Goal: Task Accomplishment & Management: Complete application form

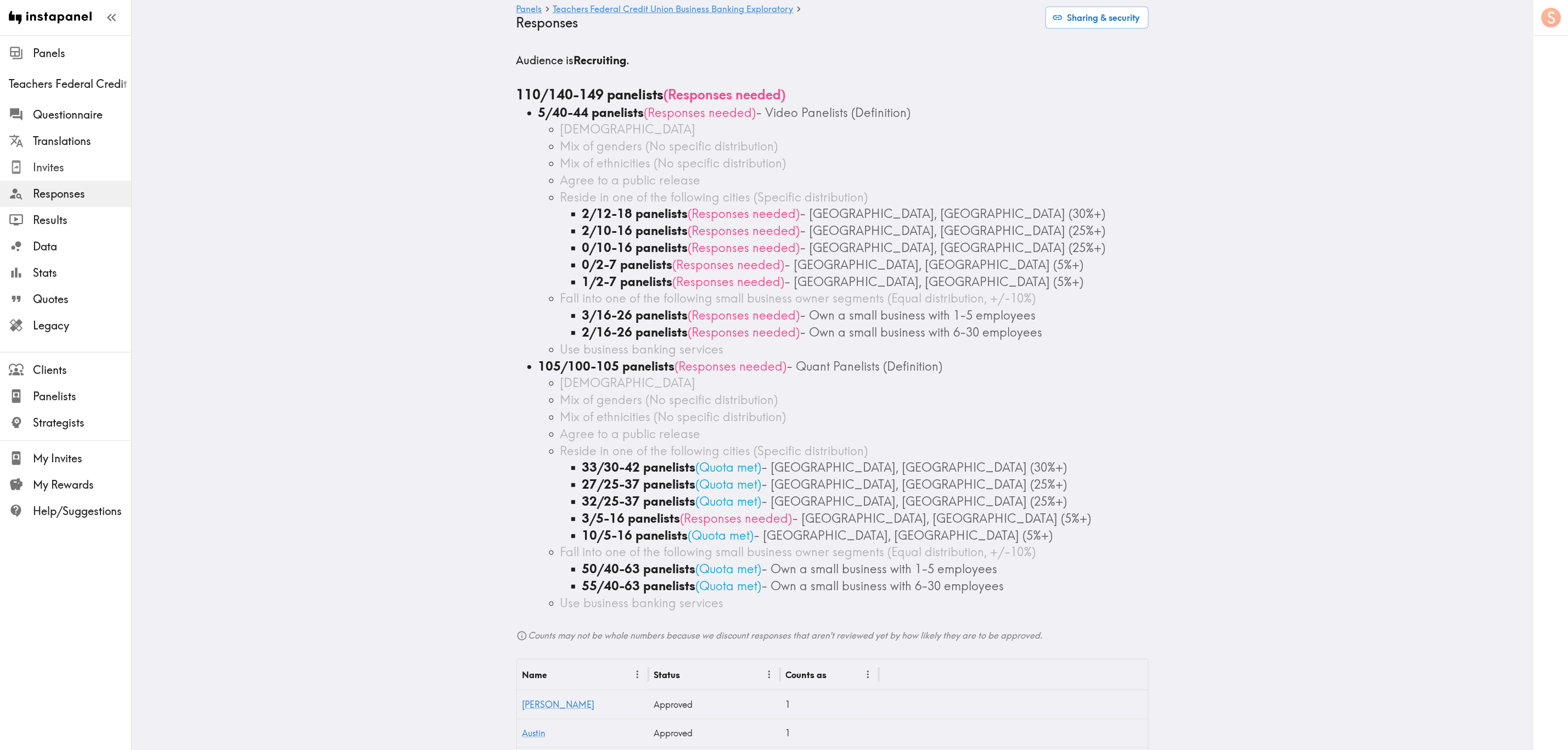
drag, startPoint x: 94, startPoint y: 173, endPoint x: 130, endPoint y: 190, distance: 39.8
click at [94, 173] on span "Invites" at bounding box center [82, 168] width 98 height 15
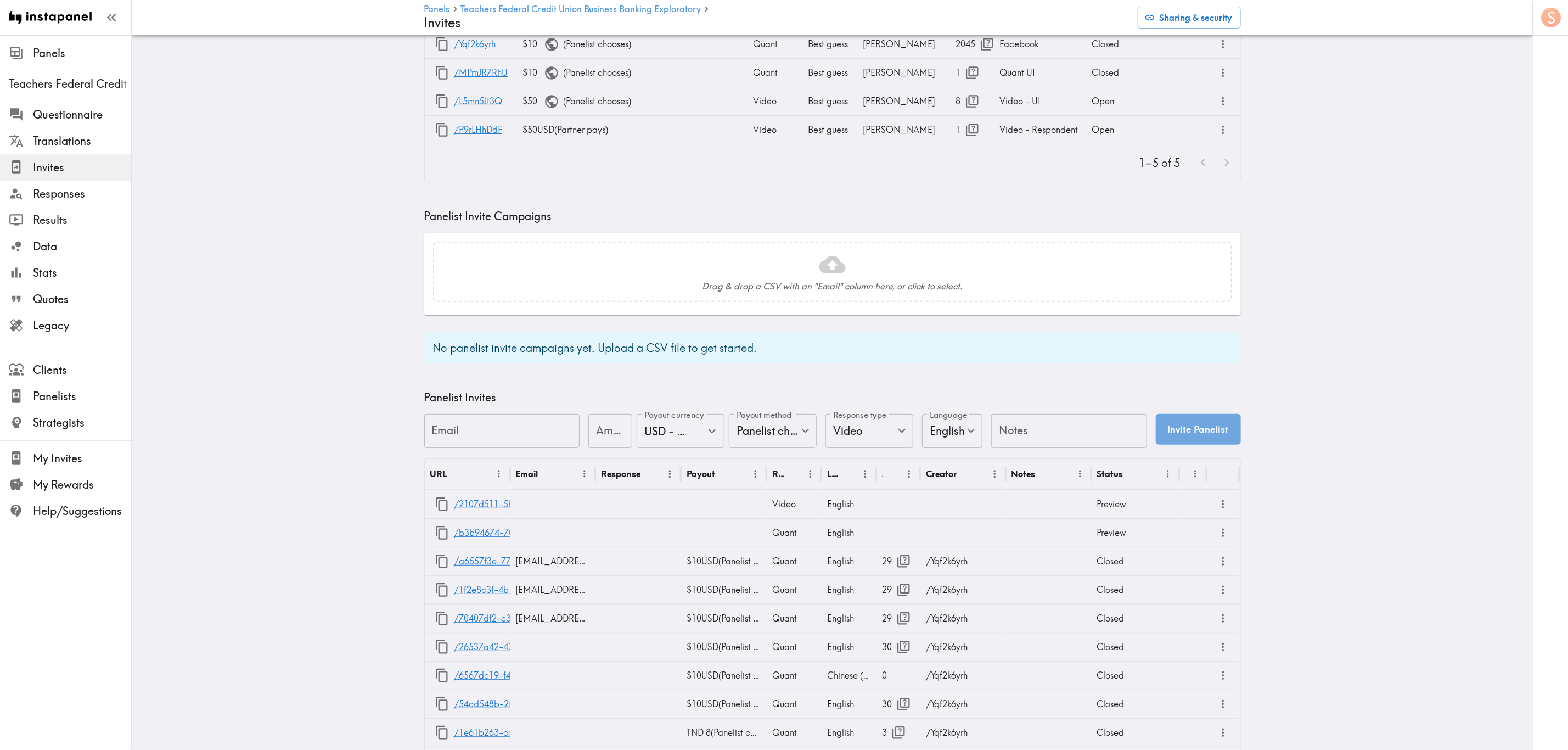
scroll to position [330, 0]
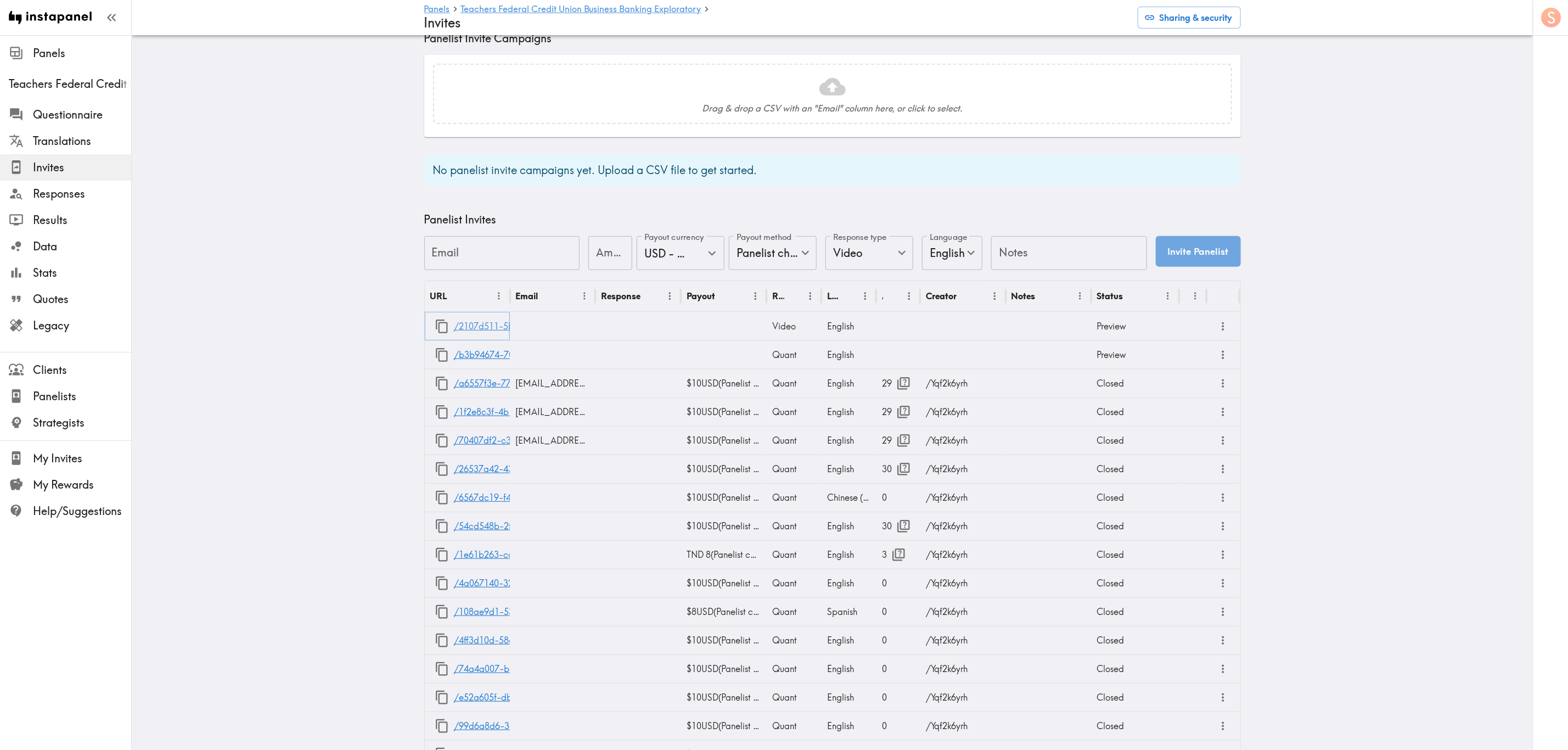
click at [492, 327] on link "/2107d511-5b8d-4a17-837e-a8558646cdb1" at bounding box center [545, 327] width 185 height 28
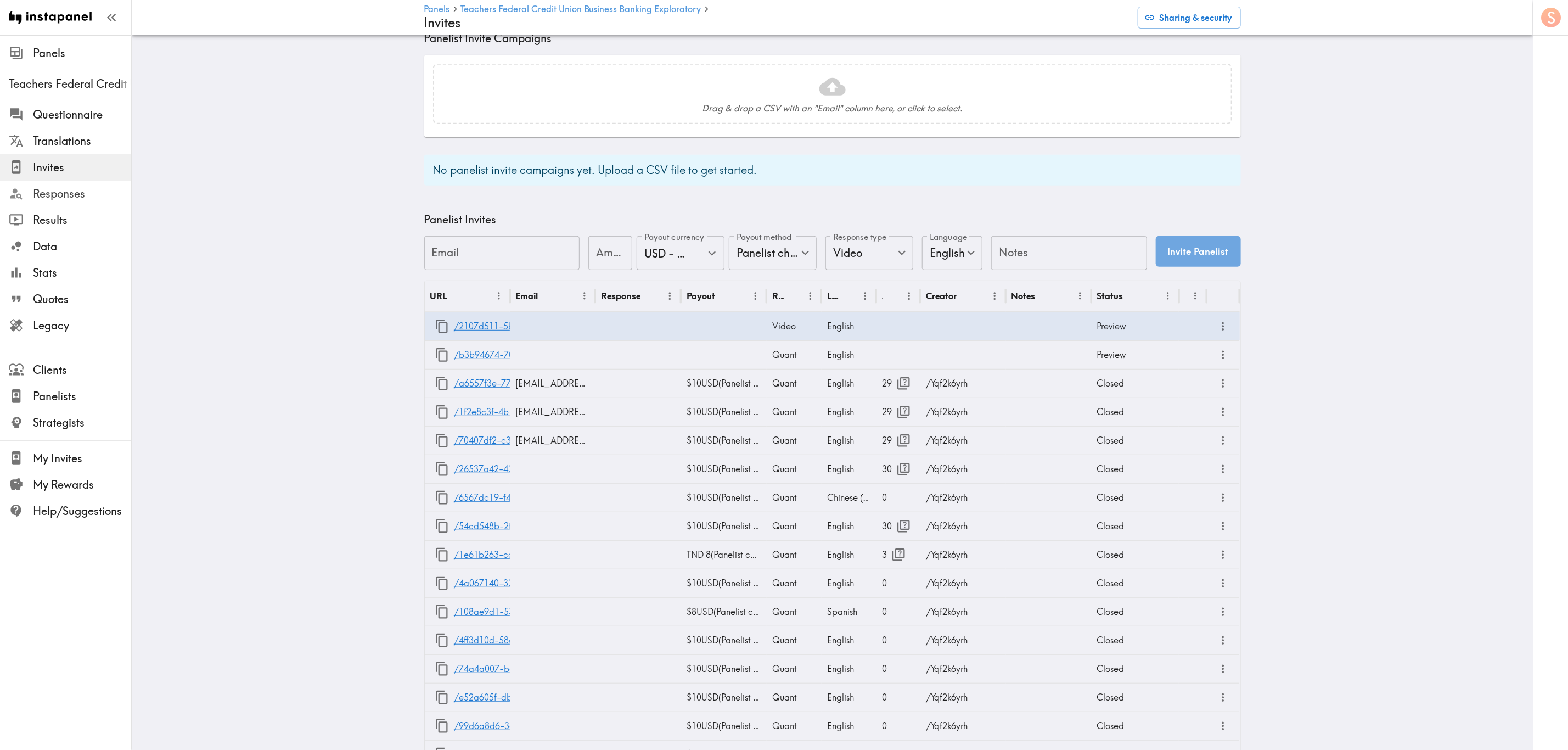
click at [63, 194] on span "Responses" at bounding box center [82, 194] width 98 height 15
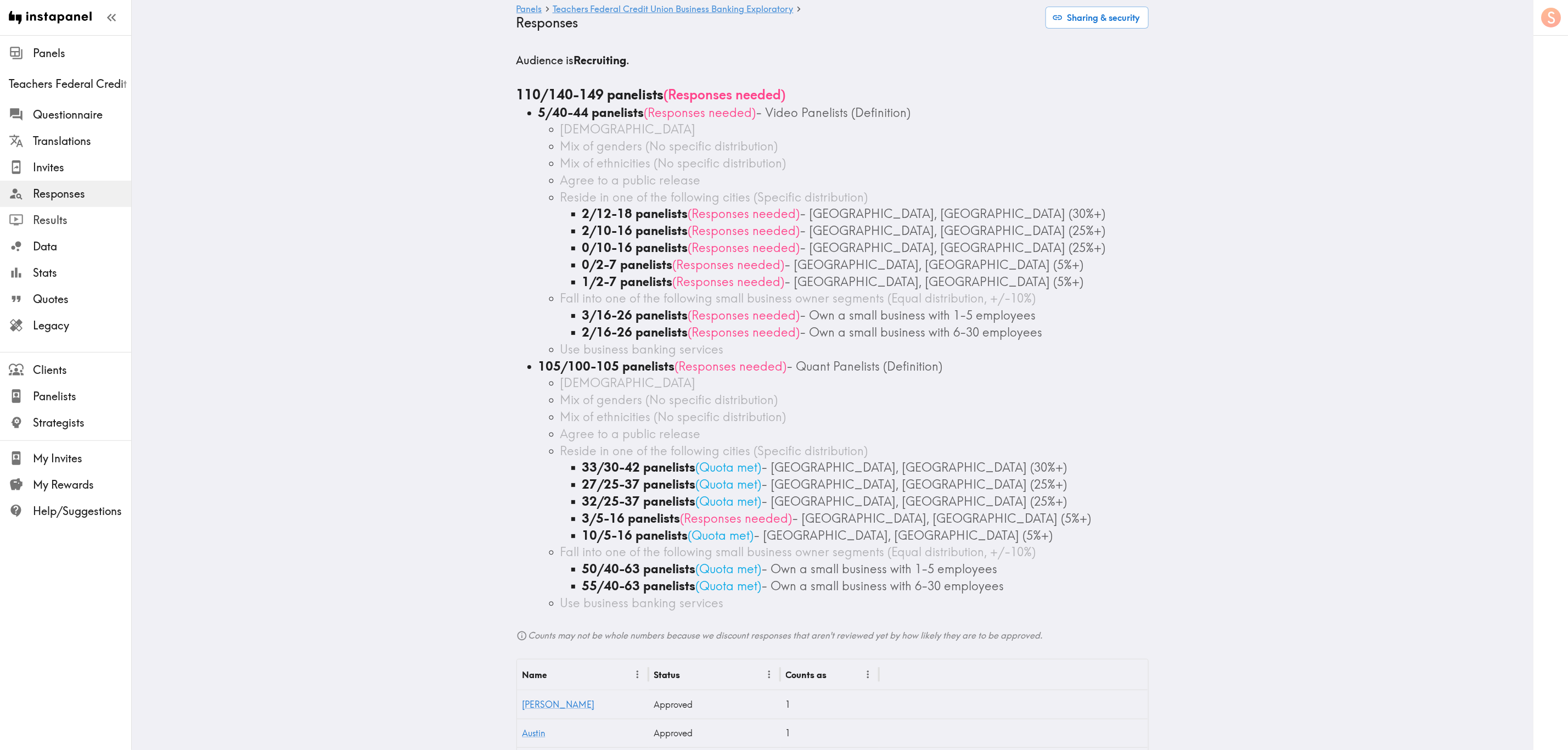
click at [73, 226] on span "Results" at bounding box center [82, 220] width 98 height 15
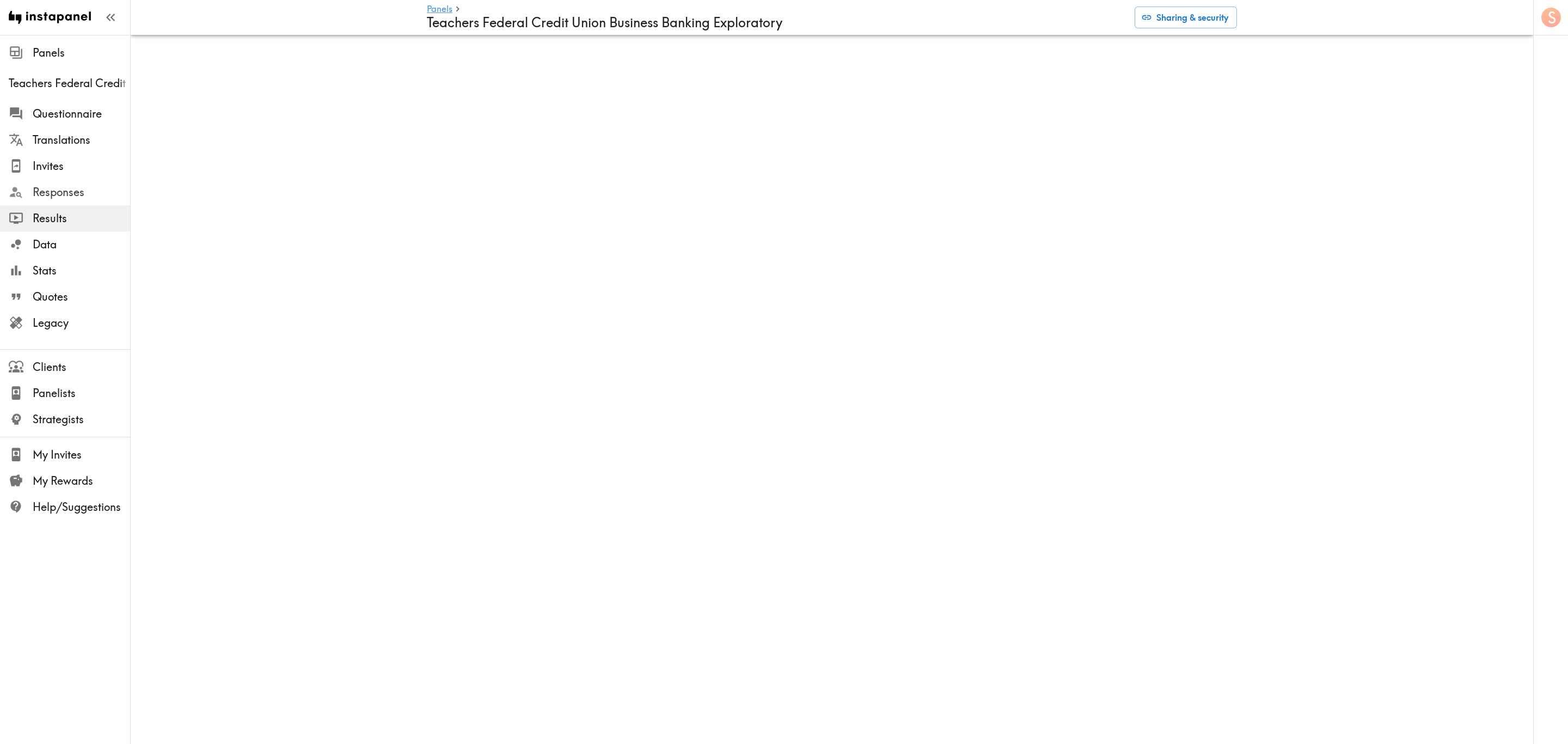
click at [84, 194] on span "Responses" at bounding box center [82, 193] width 98 height 15
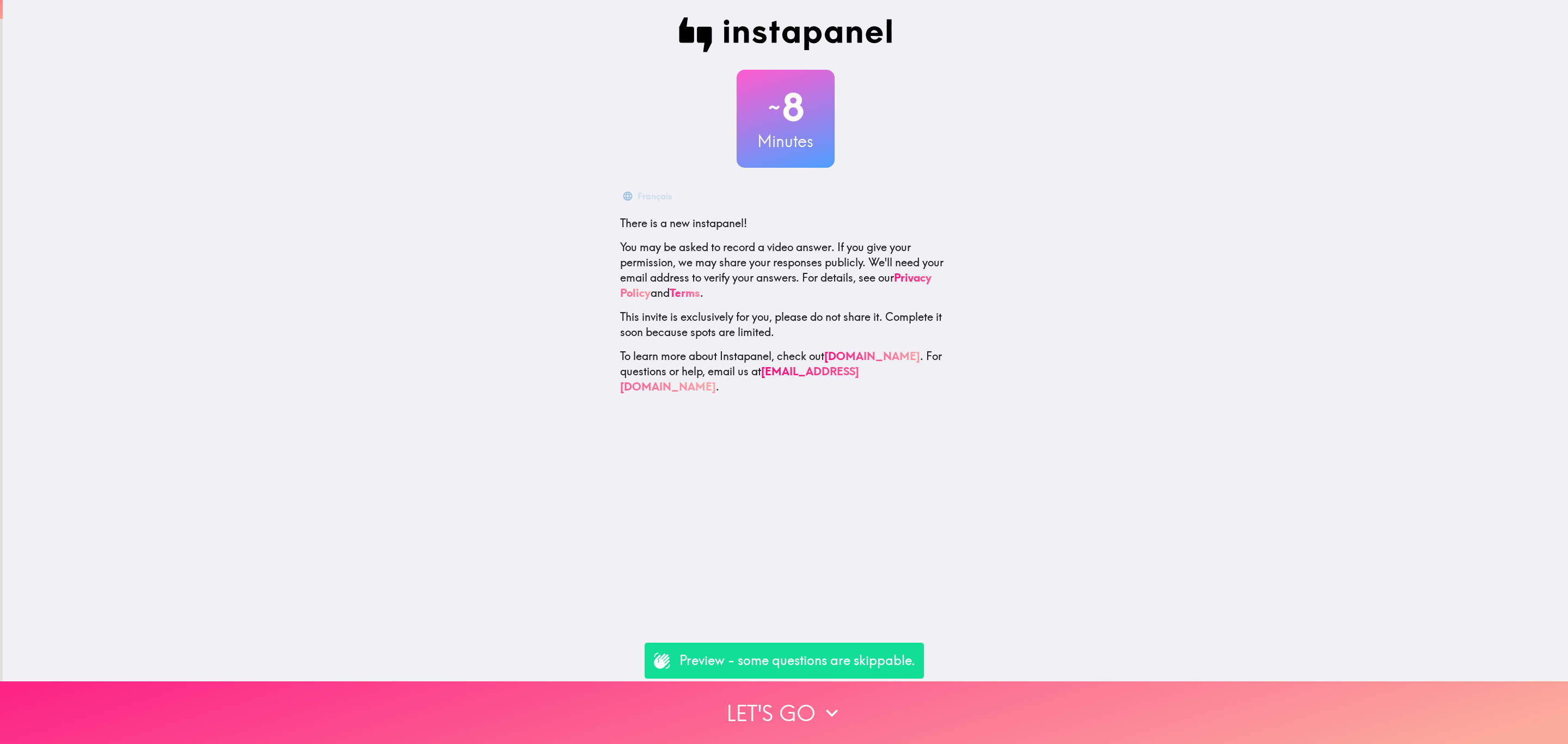
drag, startPoint x: 882, startPoint y: 711, endPoint x: 886, endPoint y: 702, distance: 9.8
click at [882, 712] on button "Let's go" at bounding box center [784, 712] width 1568 height 63
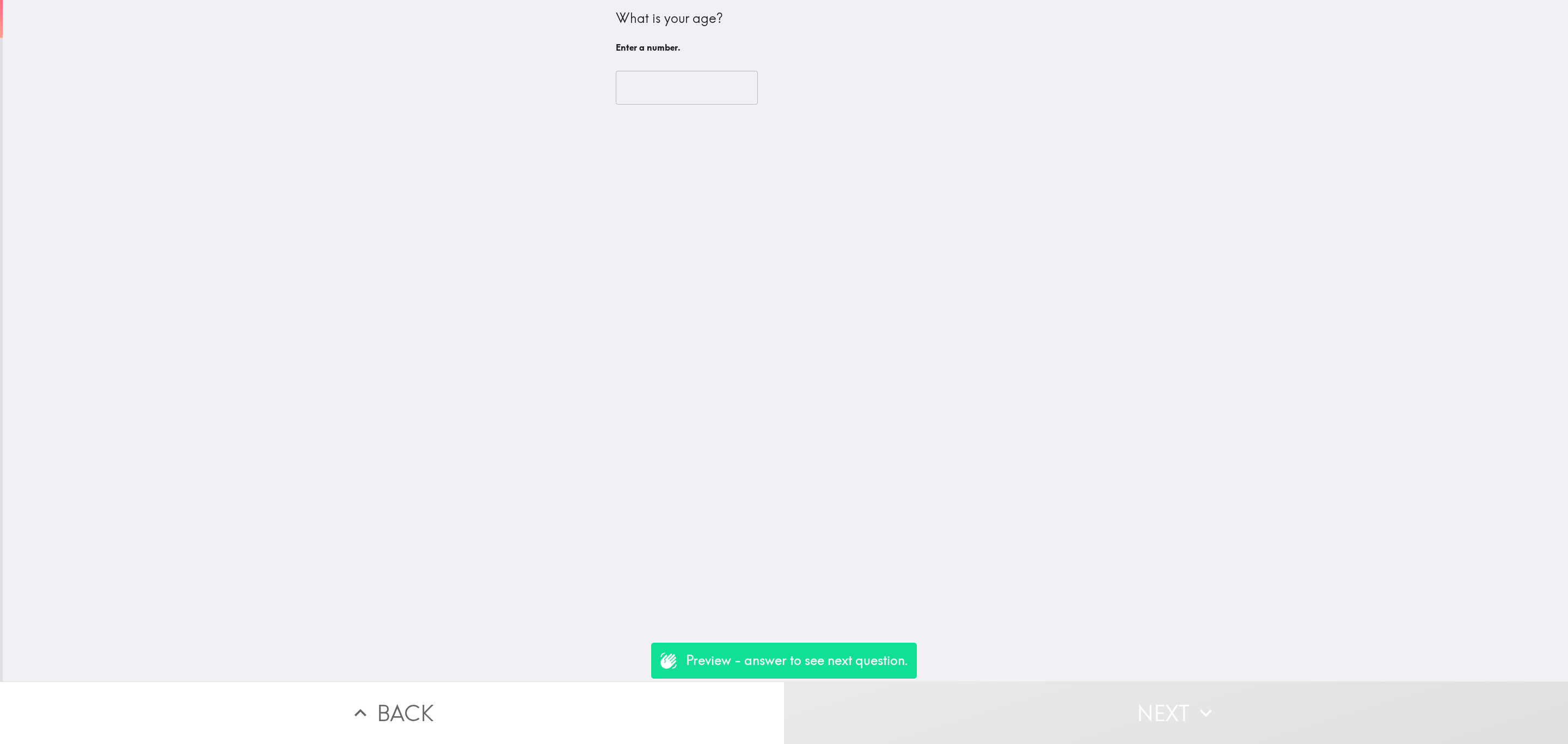
drag, startPoint x: 664, startPoint y: 83, endPoint x: 671, endPoint y: 57, distance: 26.9
click at [661, 92] on input "number" at bounding box center [686, 87] width 142 height 34
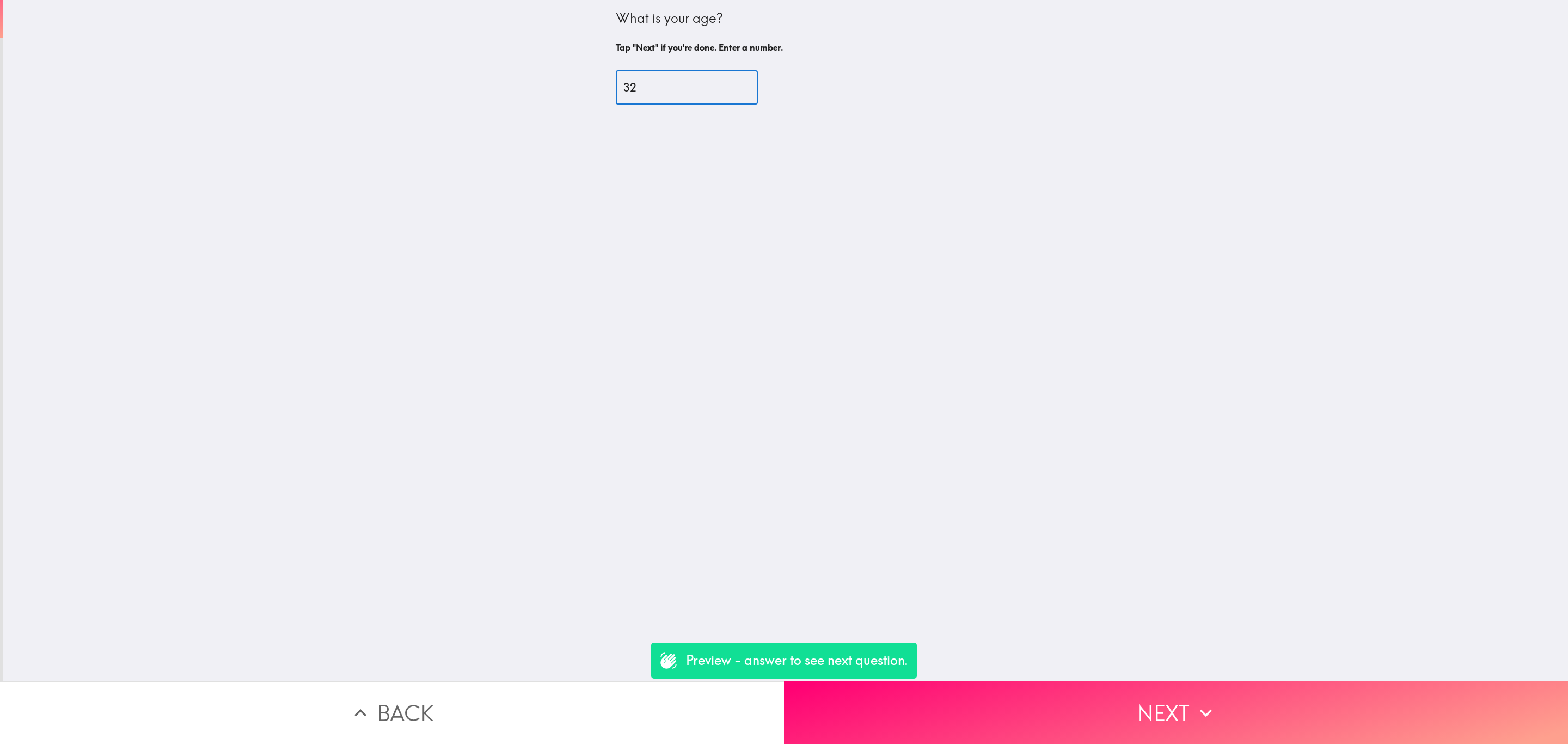
type input "32"
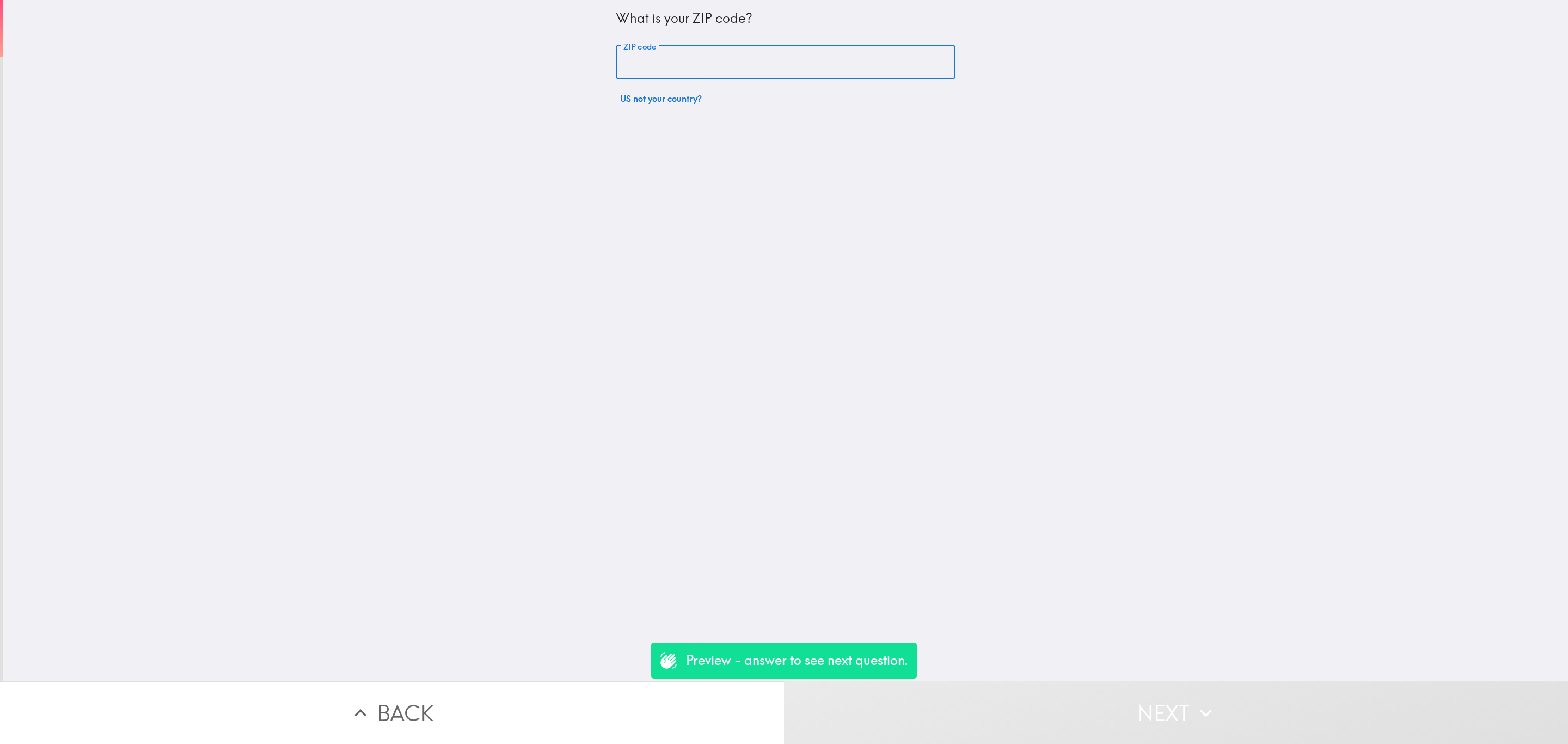
click at [671, 59] on input "ZIP code" at bounding box center [786, 63] width 340 height 34
paste input "32789"
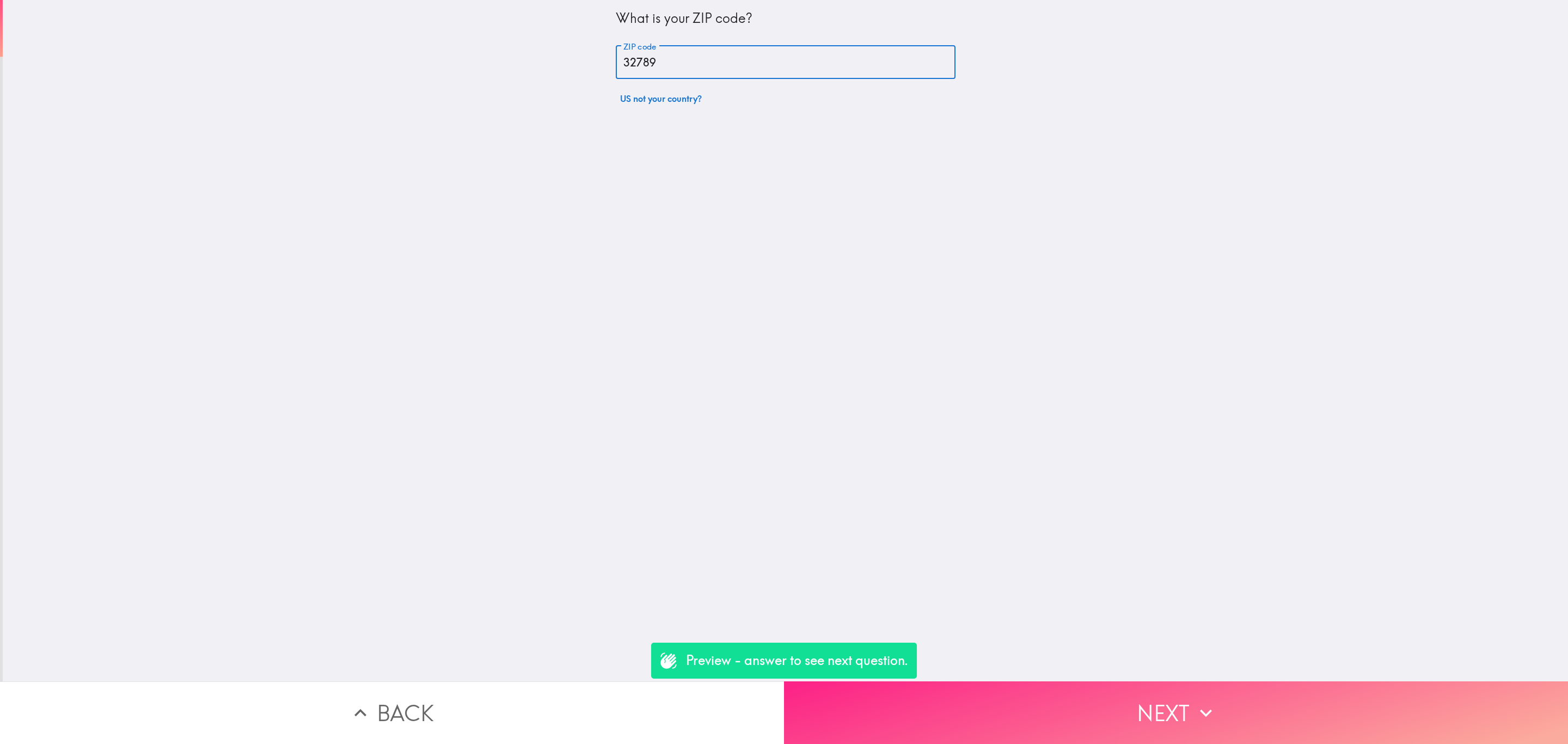
type input "32789"
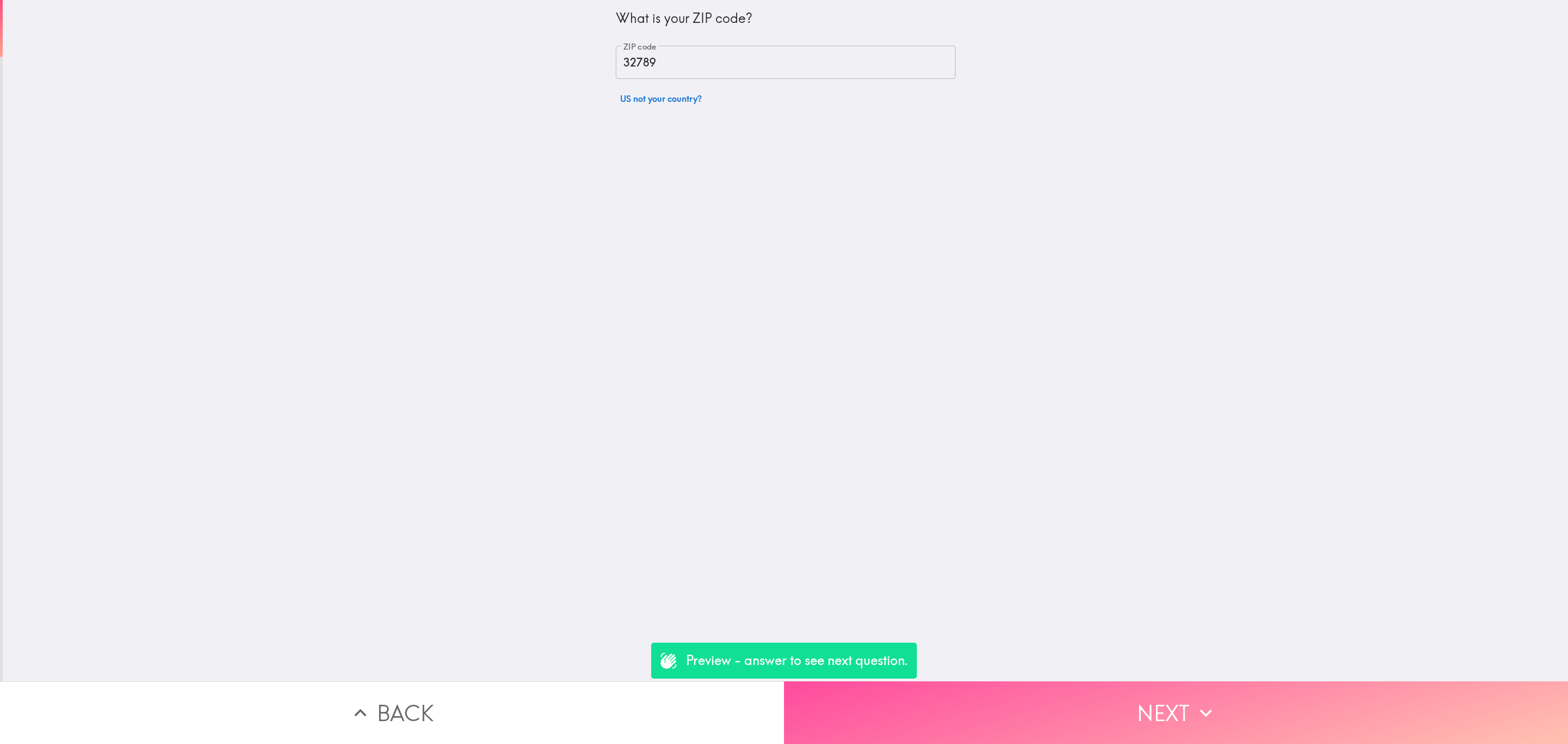
click at [1208, 681] on button "Next" at bounding box center [1176, 712] width 784 height 63
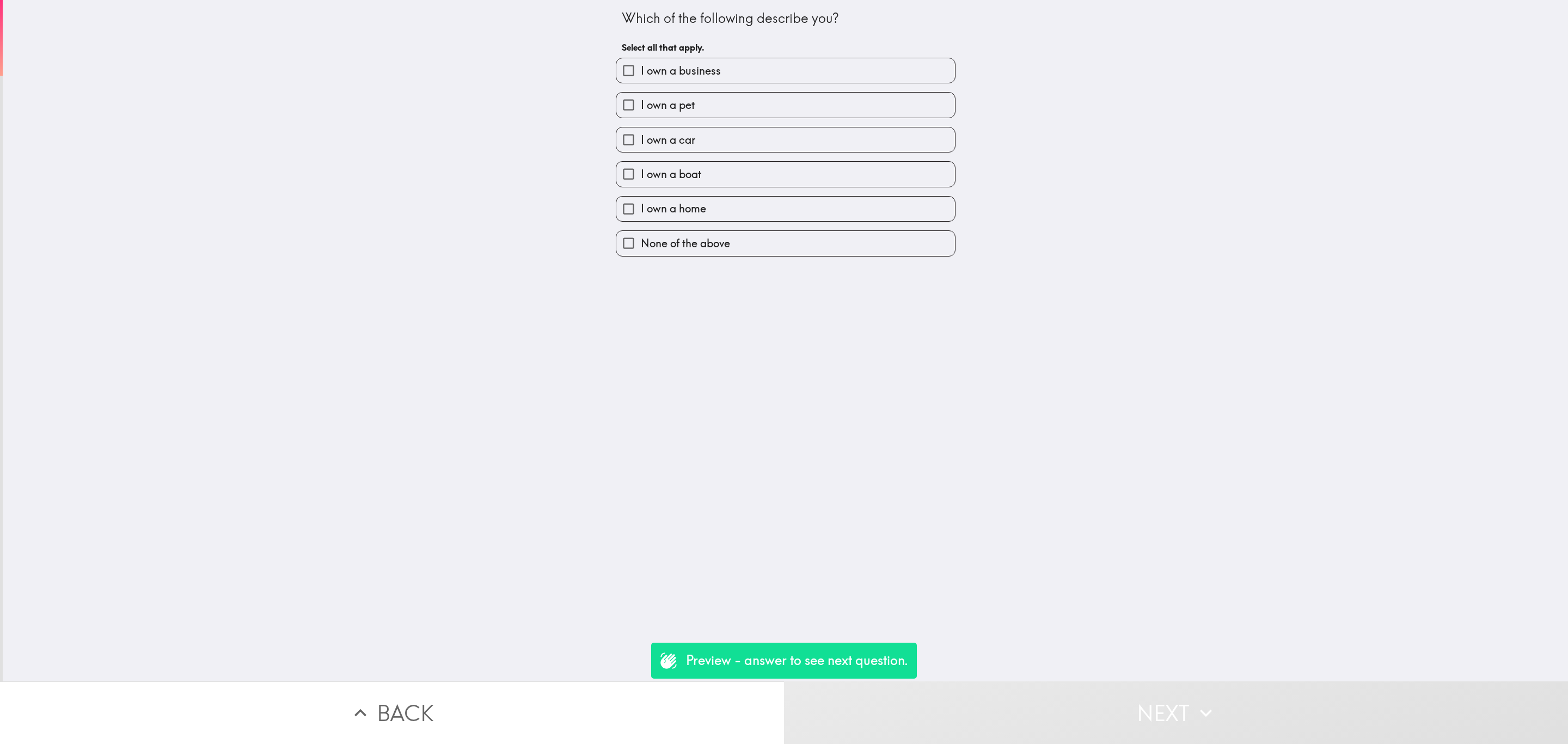
click at [915, 172] on label "I own a boat" at bounding box center [785, 174] width 339 height 24
click at [640, 172] on input "I own a boat" at bounding box center [628, 174] width 24 height 24
checkbox input "true"
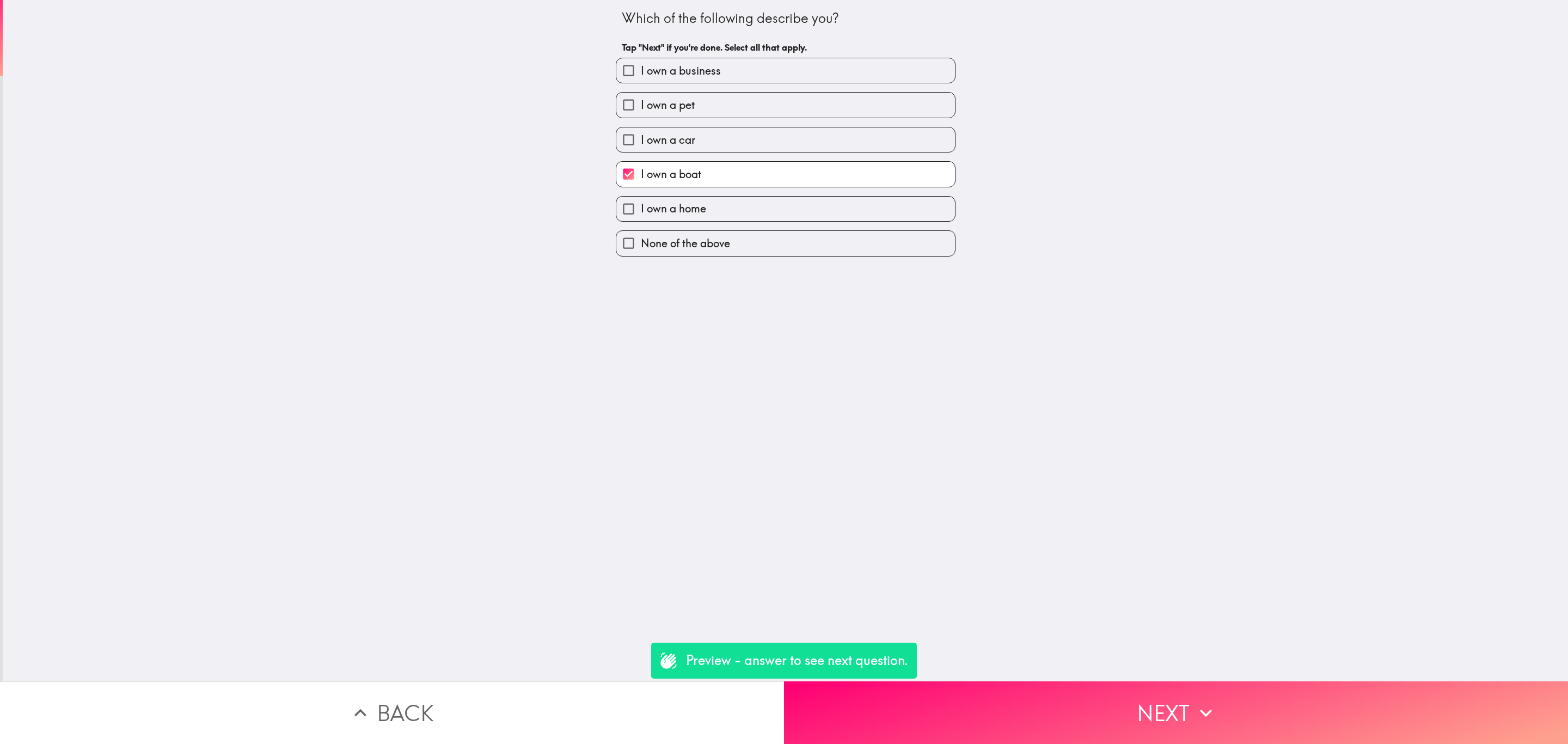
click at [866, 77] on label "I own a business" at bounding box center [785, 70] width 339 height 24
click at [640, 77] on input "I own a business" at bounding box center [628, 70] width 24 height 24
checkbox input "true"
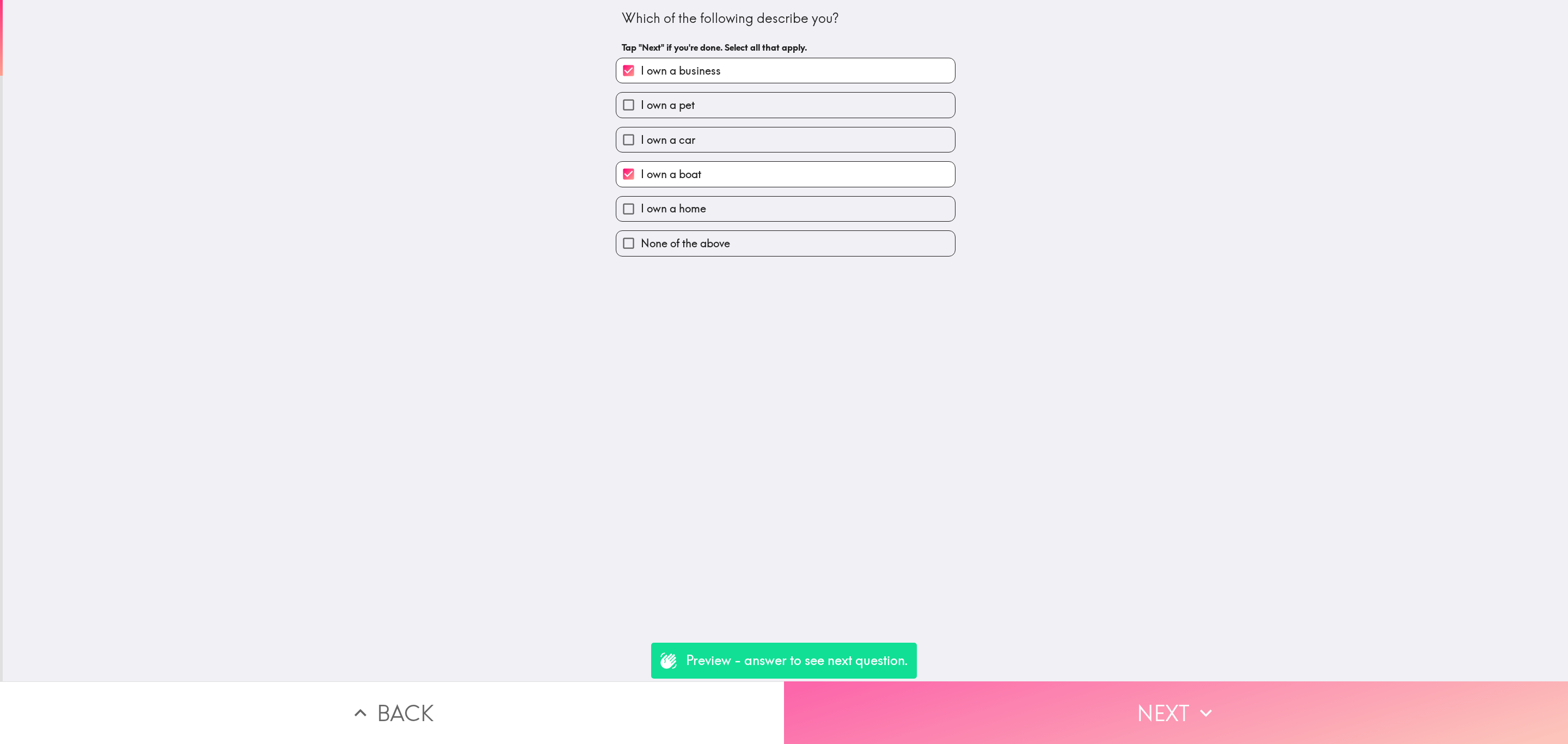
click at [1111, 703] on button "Next" at bounding box center [1176, 712] width 784 height 63
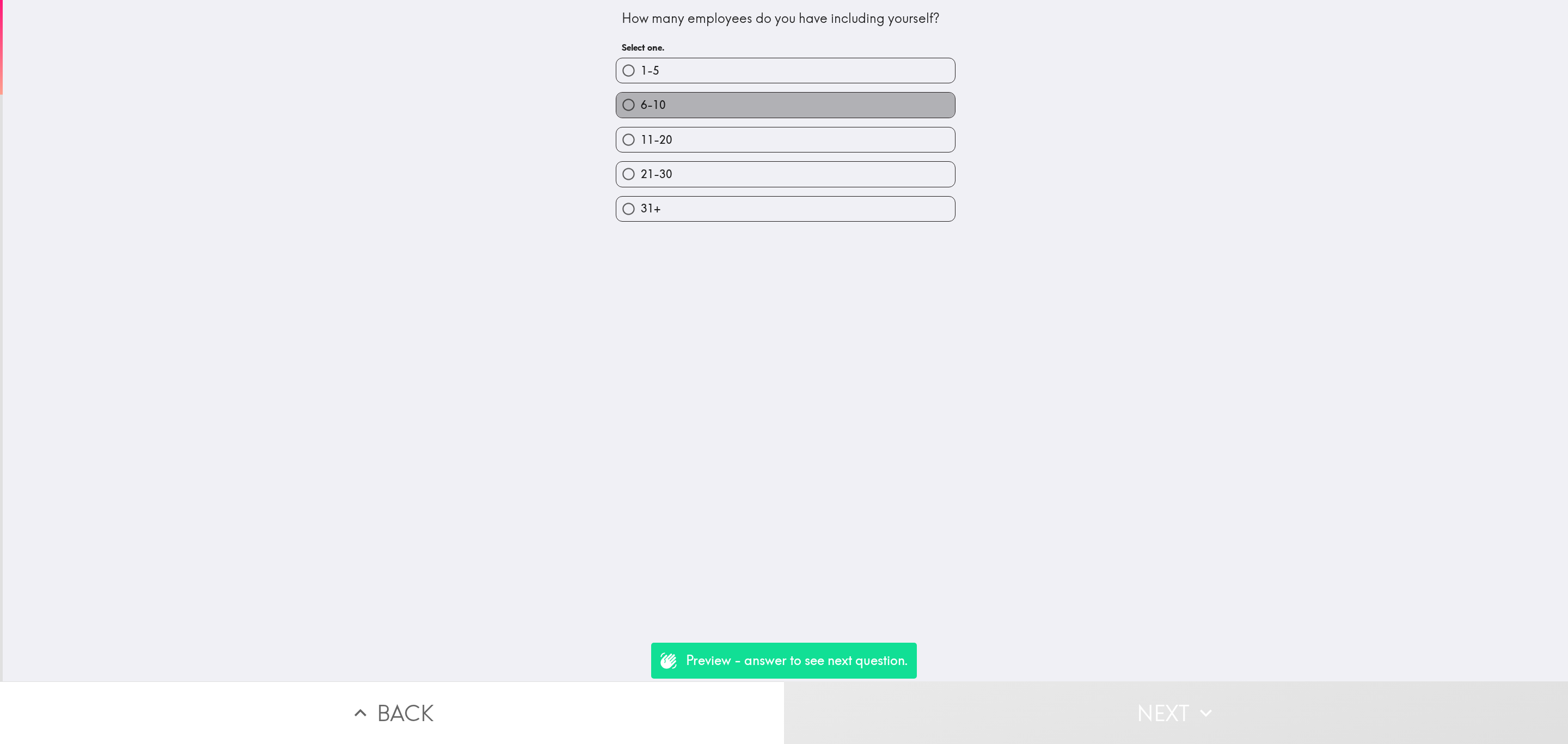
click at [817, 93] on label "6-10" at bounding box center [785, 105] width 339 height 24
click at [640, 93] on input "6-10" at bounding box center [628, 105] width 24 height 24
radio input "true"
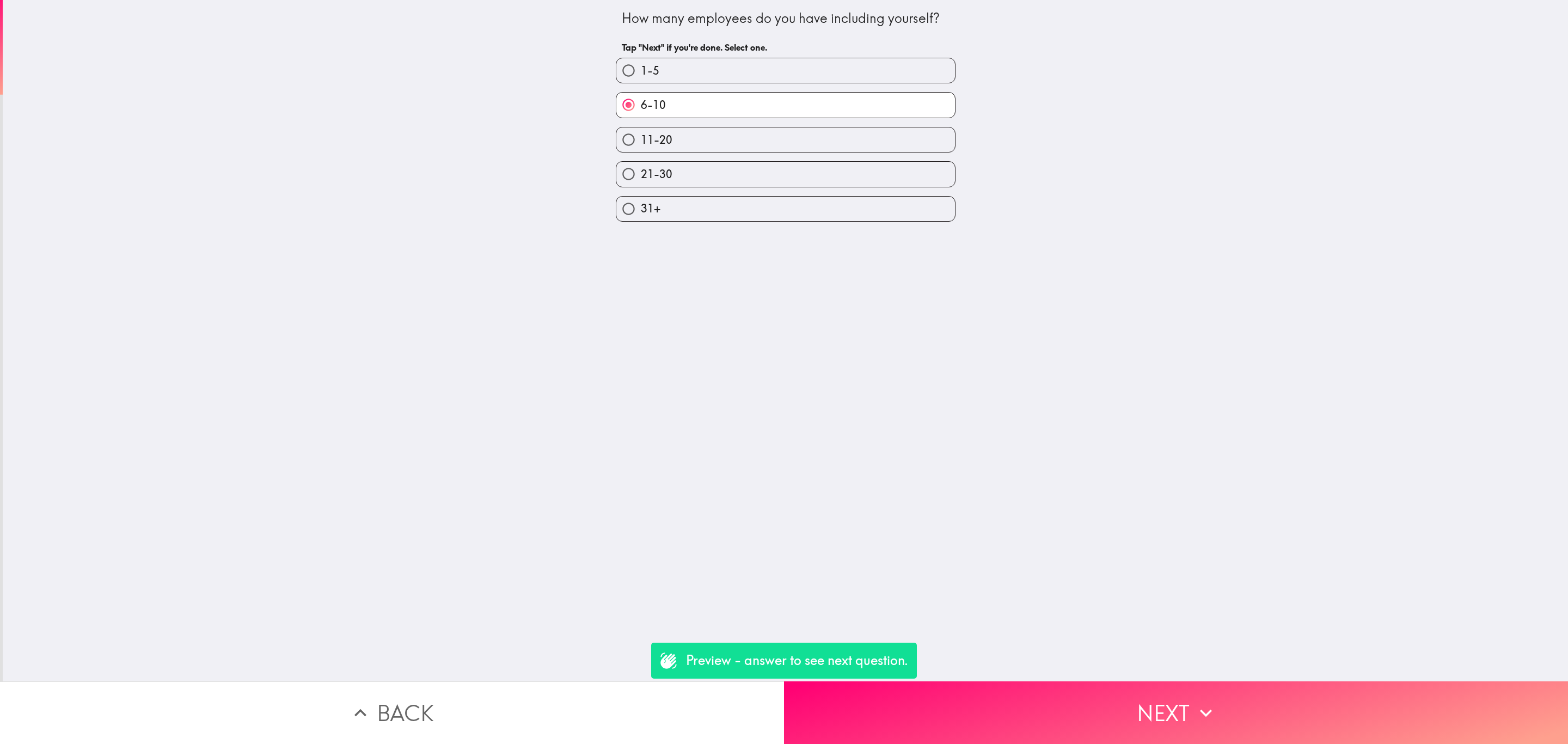
click at [815, 68] on label "1-5" at bounding box center [785, 70] width 339 height 24
click at [640, 68] on input "1-5" at bounding box center [628, 70] width 24 height 24
radio input "true"
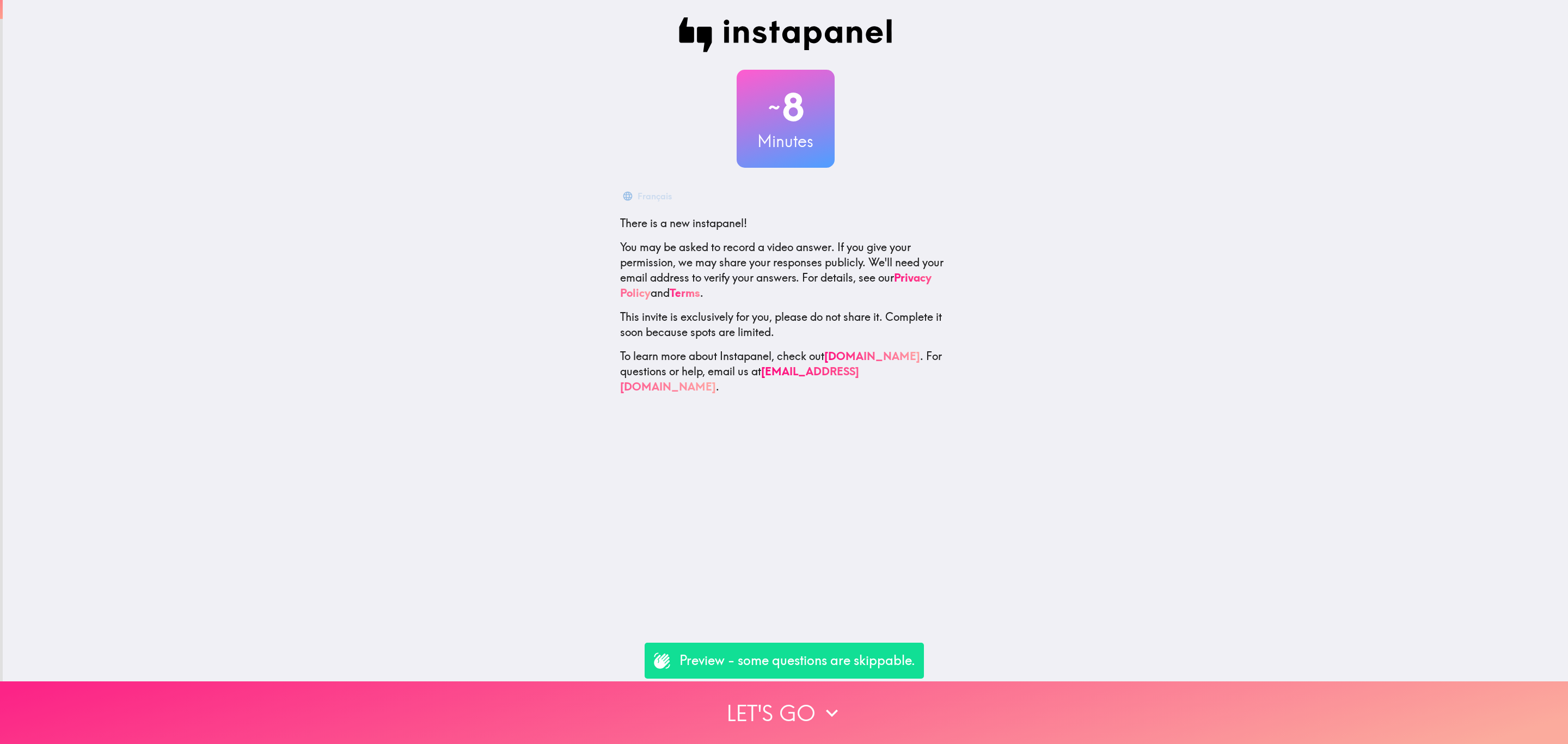
click at [807, 691] on button "Let's go" at bounding box center [784, 712] width 1568 height 63
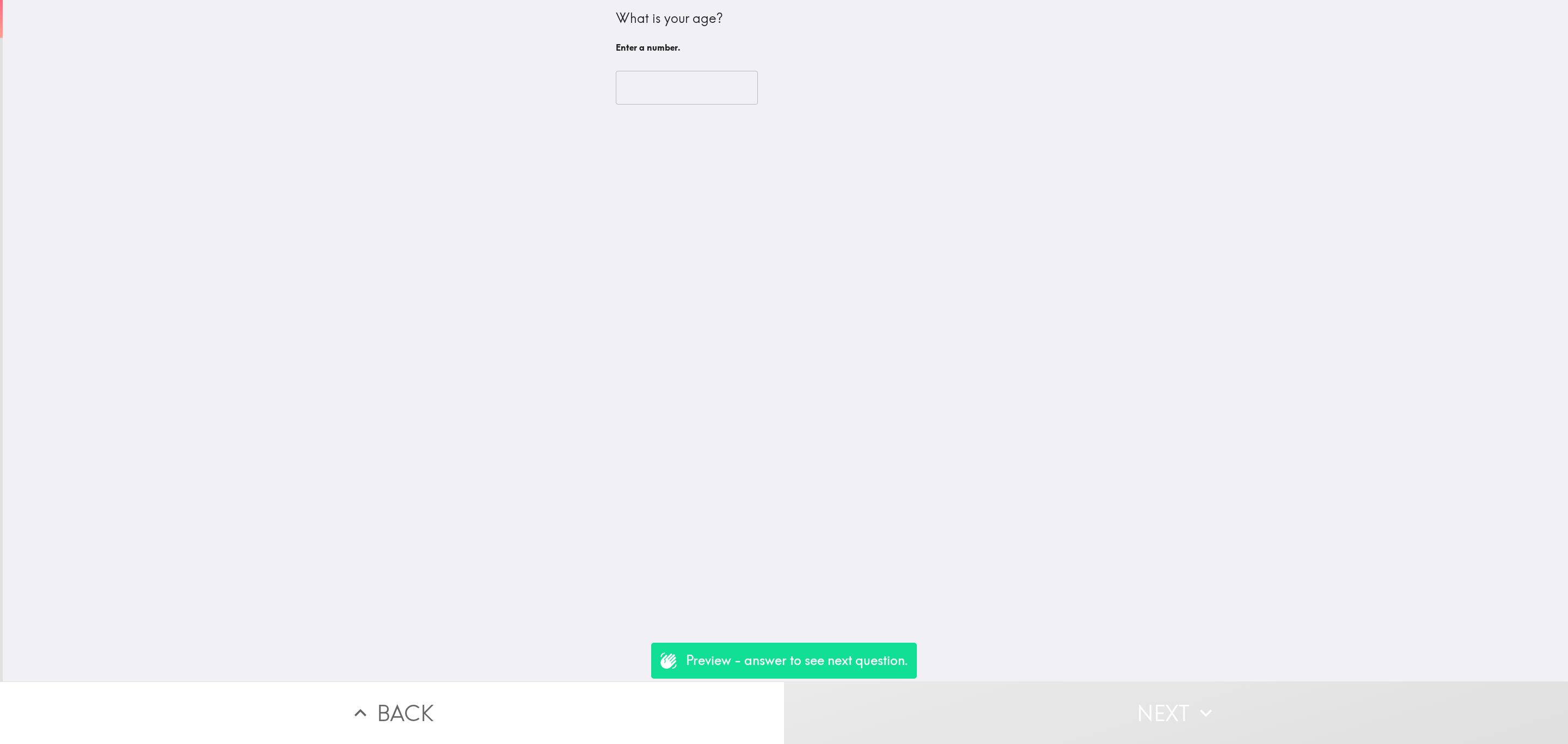
click at [645, 90] on input "number" at bounding box center [686, 87] width 142 height 34
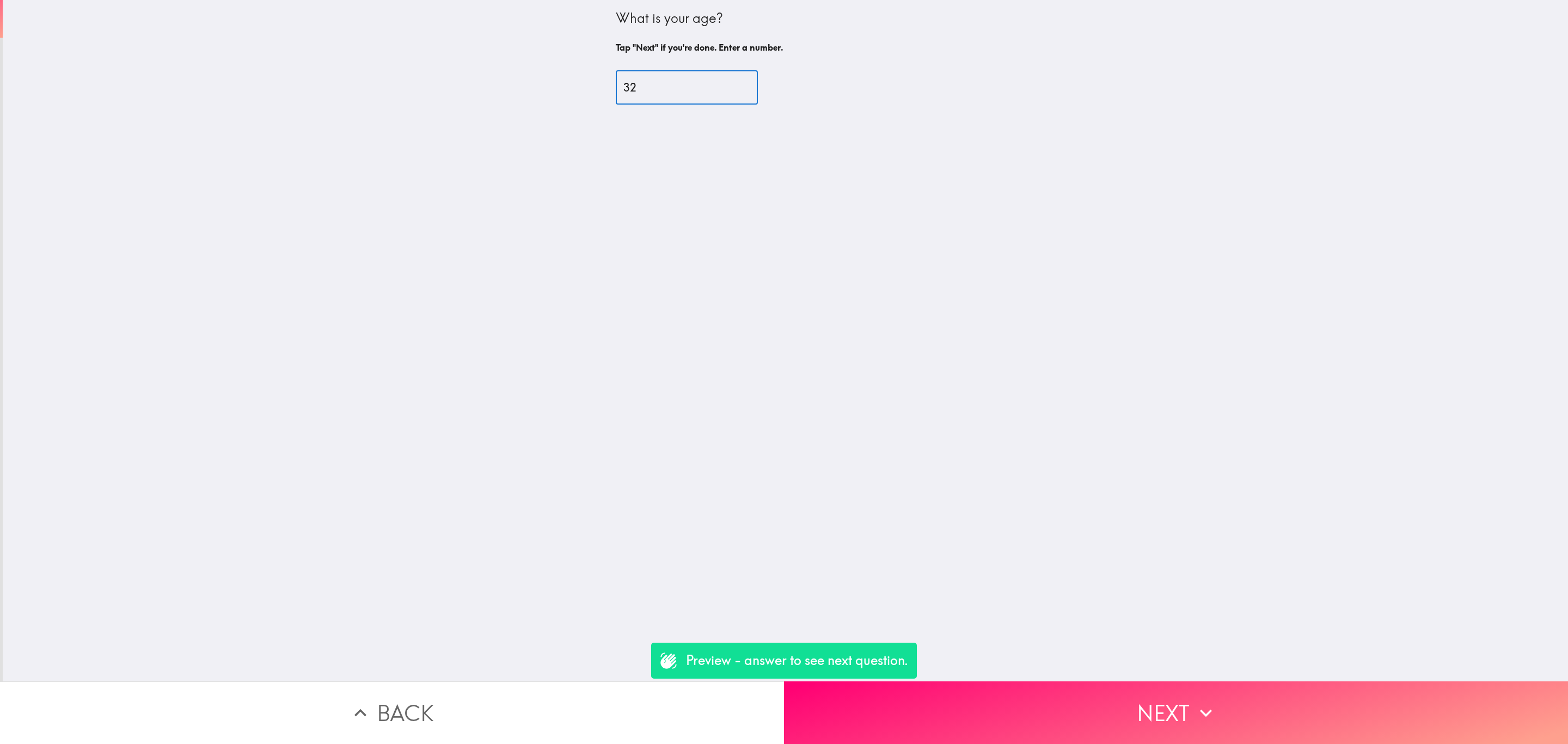
type input "32"
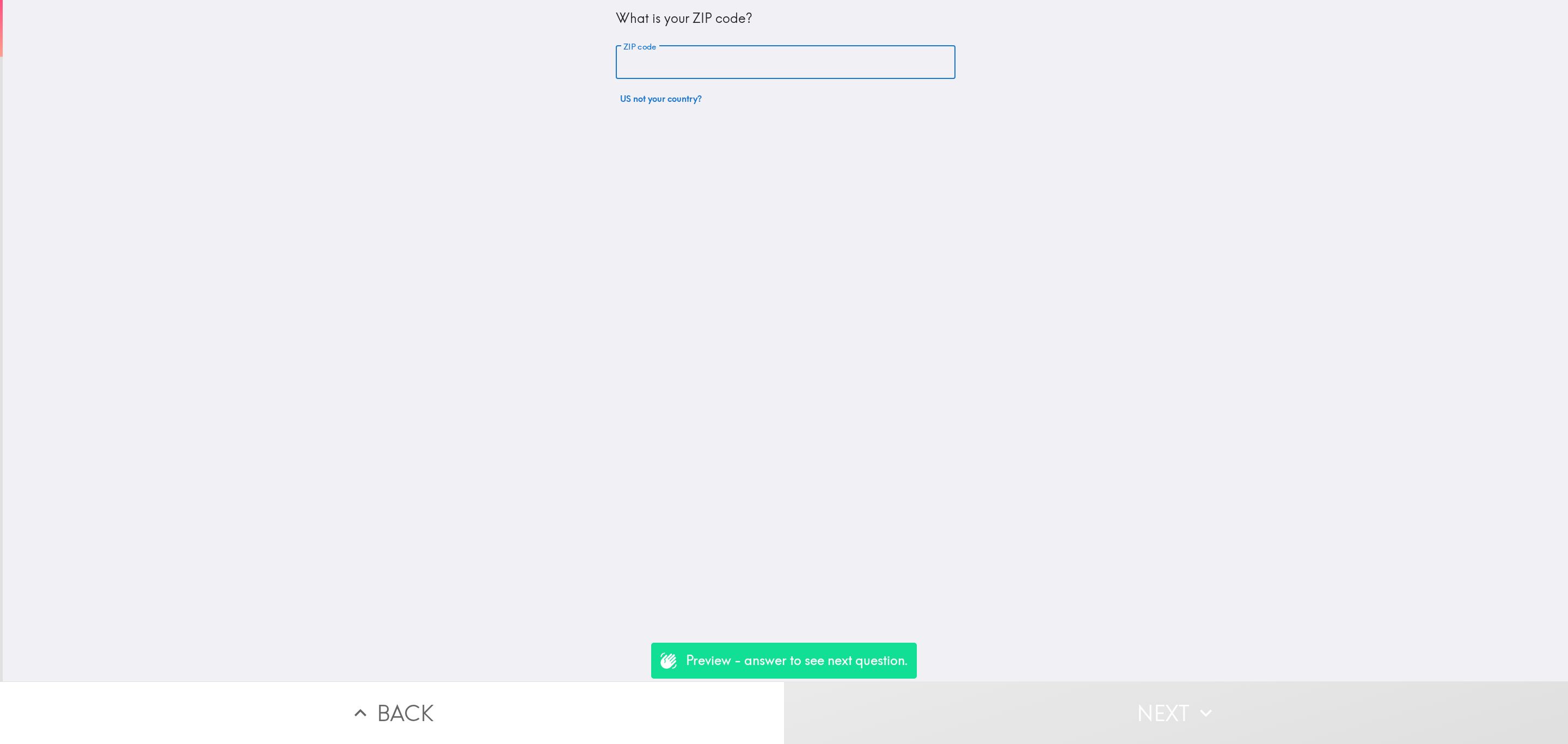
drag, startPoint x: 659, startPoint y: 77, endPoint x: 711, endPoint y: 146, distance: 86.4
click at [659, 77] on input "ZIP code" at bounding box center [786, 63] width 340 height 34
paste input "32790"
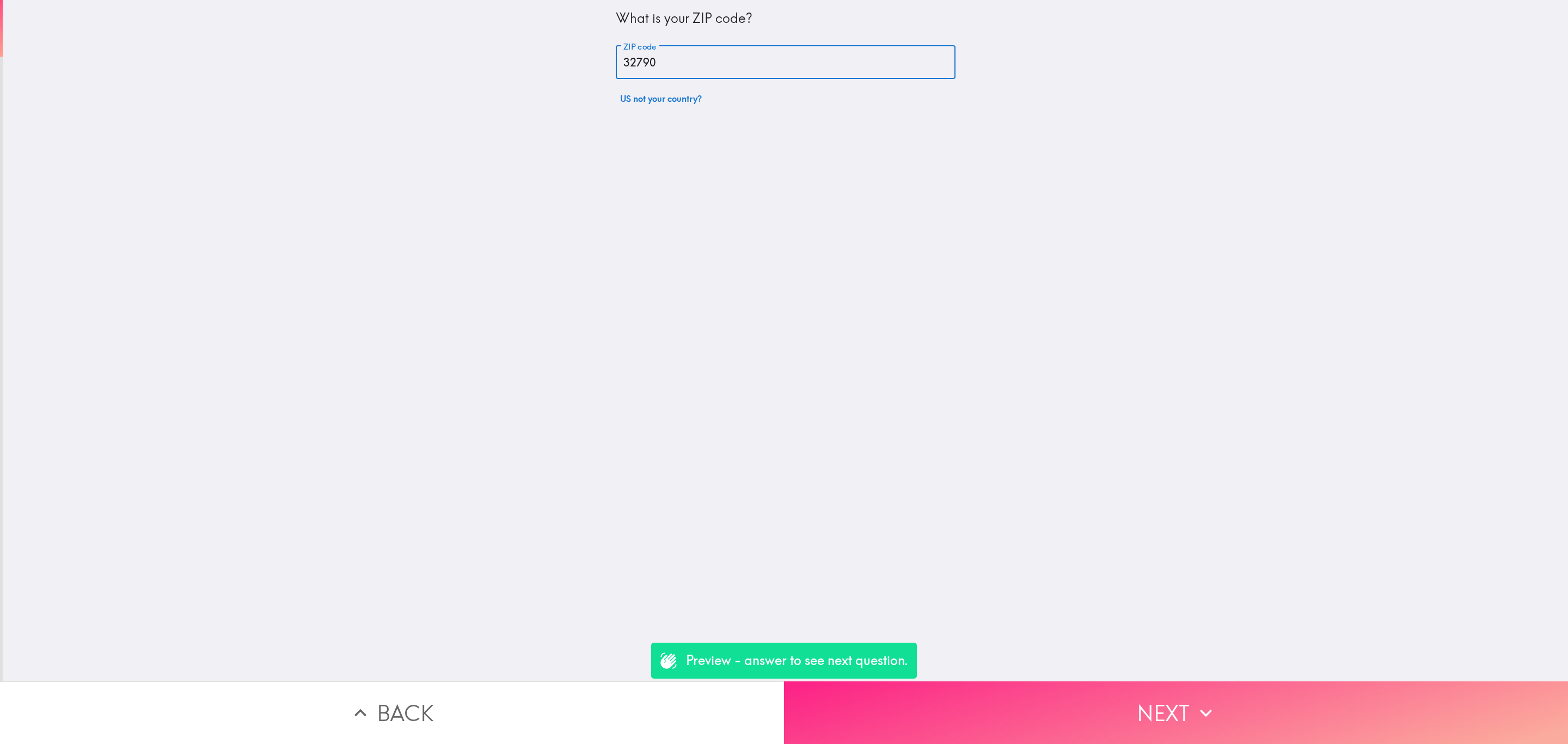
type input "32790"
click at [1084, 687] on button "Next" at bounding box center [1176, 712] width 784 height 63
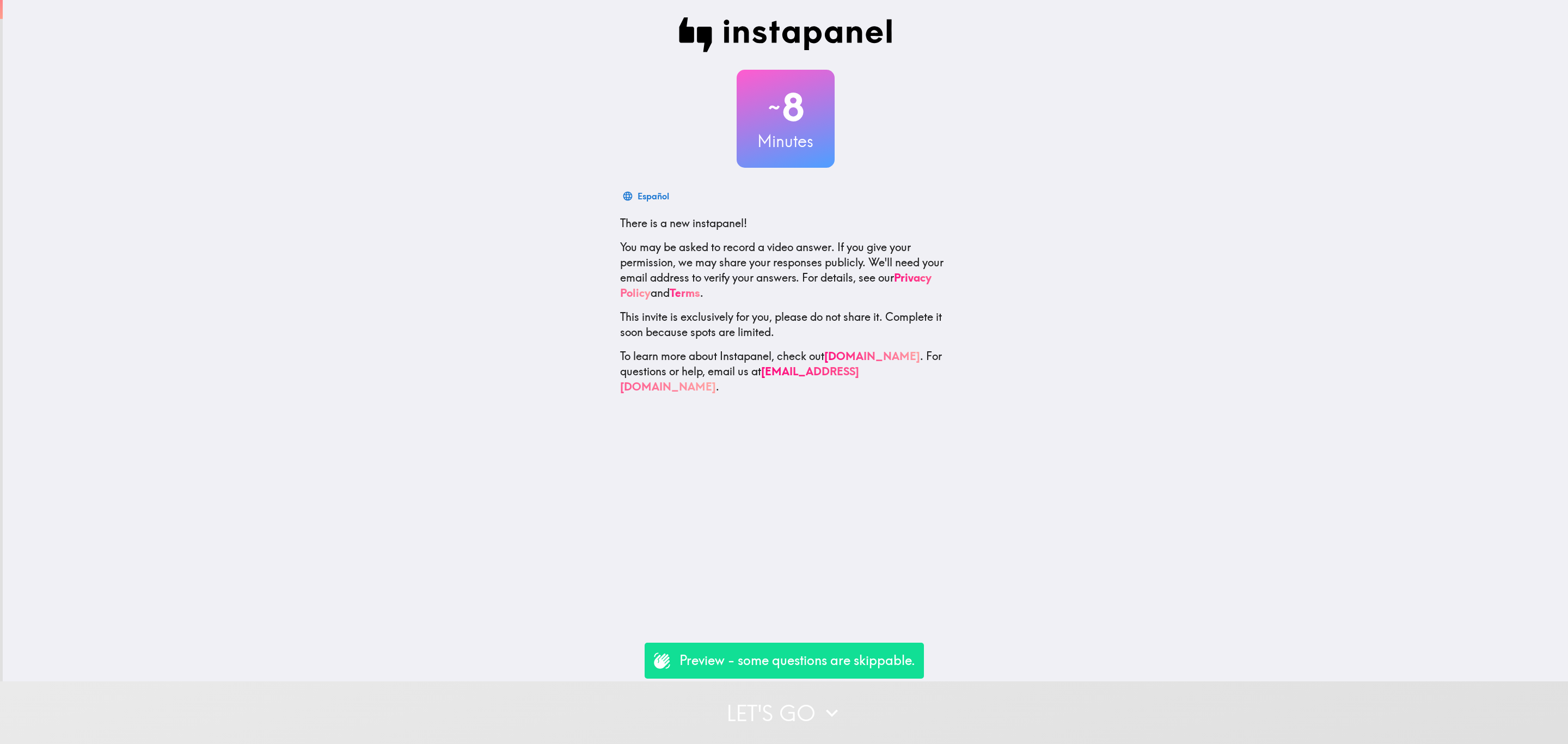
click at [932, 690] on button "Let's go" at bounding box center [784, 712] width 1568 height 63
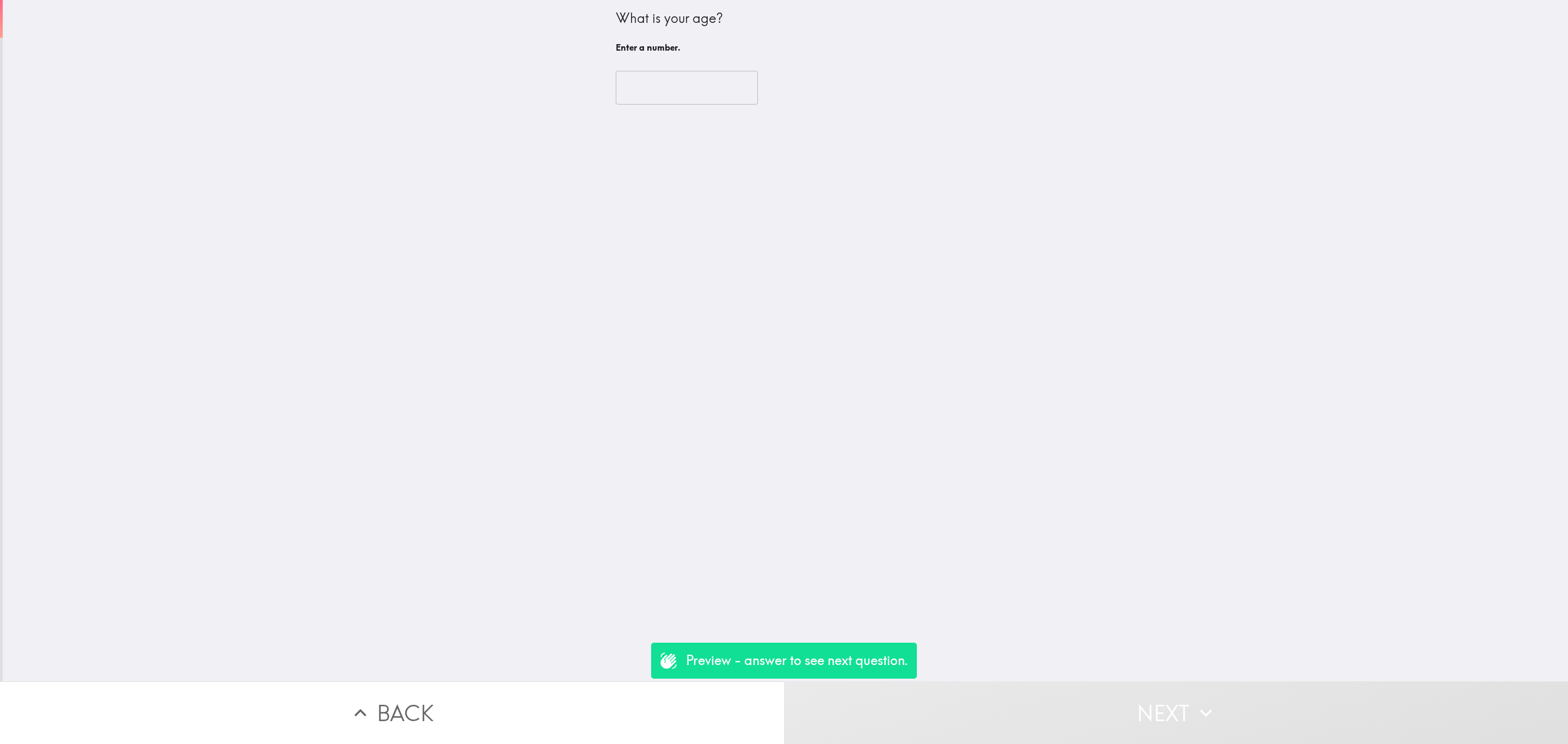
drag, startPoint x: 681, startPoint y: 106, endPoint x: 681, endPoint y: 97, distance: 9.0
click at [681, 105] on div "​" at bounding box center [786, 87] width 340 height 60
click at [681, 89] on input "number" at bounding box center [686, 87] width 142 height 34
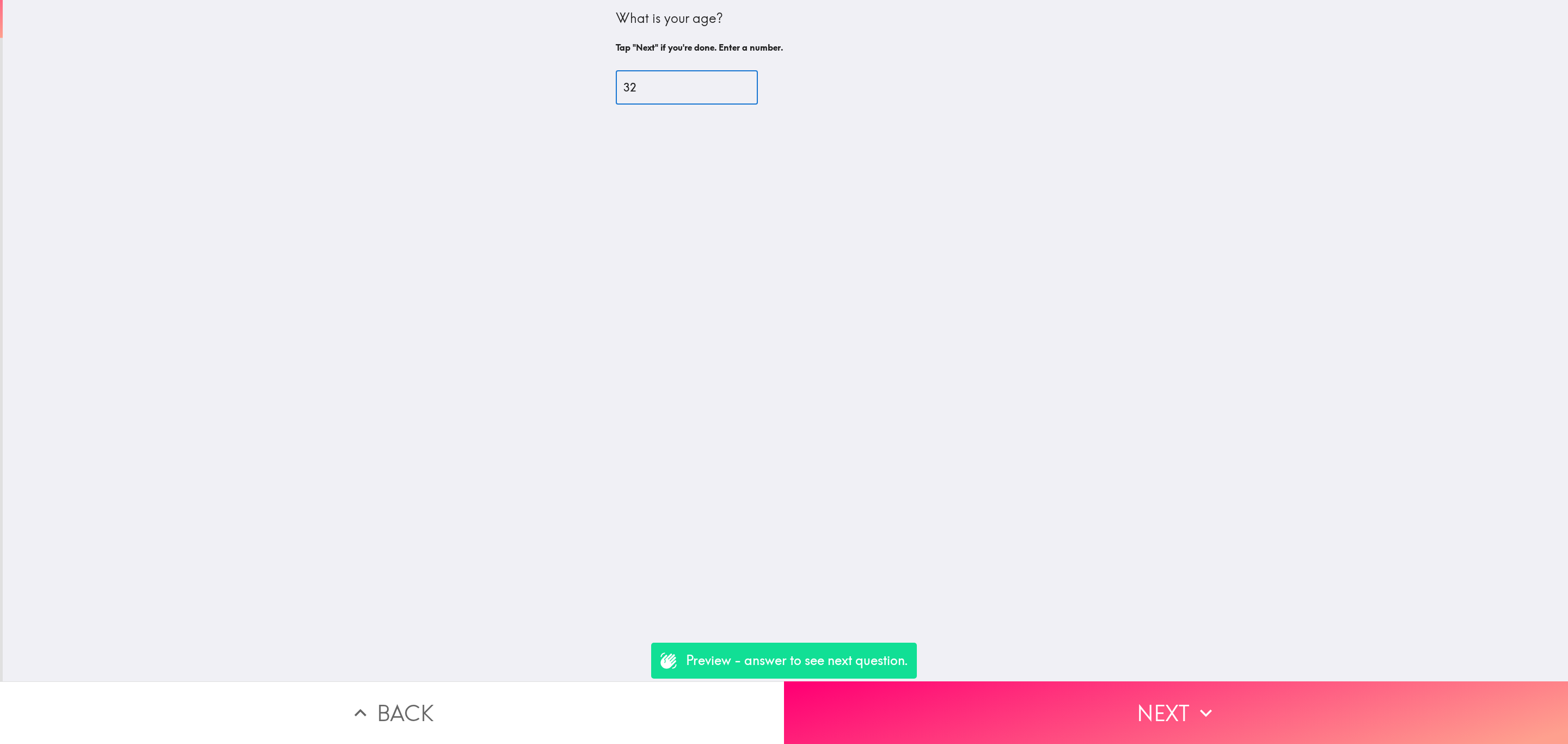
type input "32"
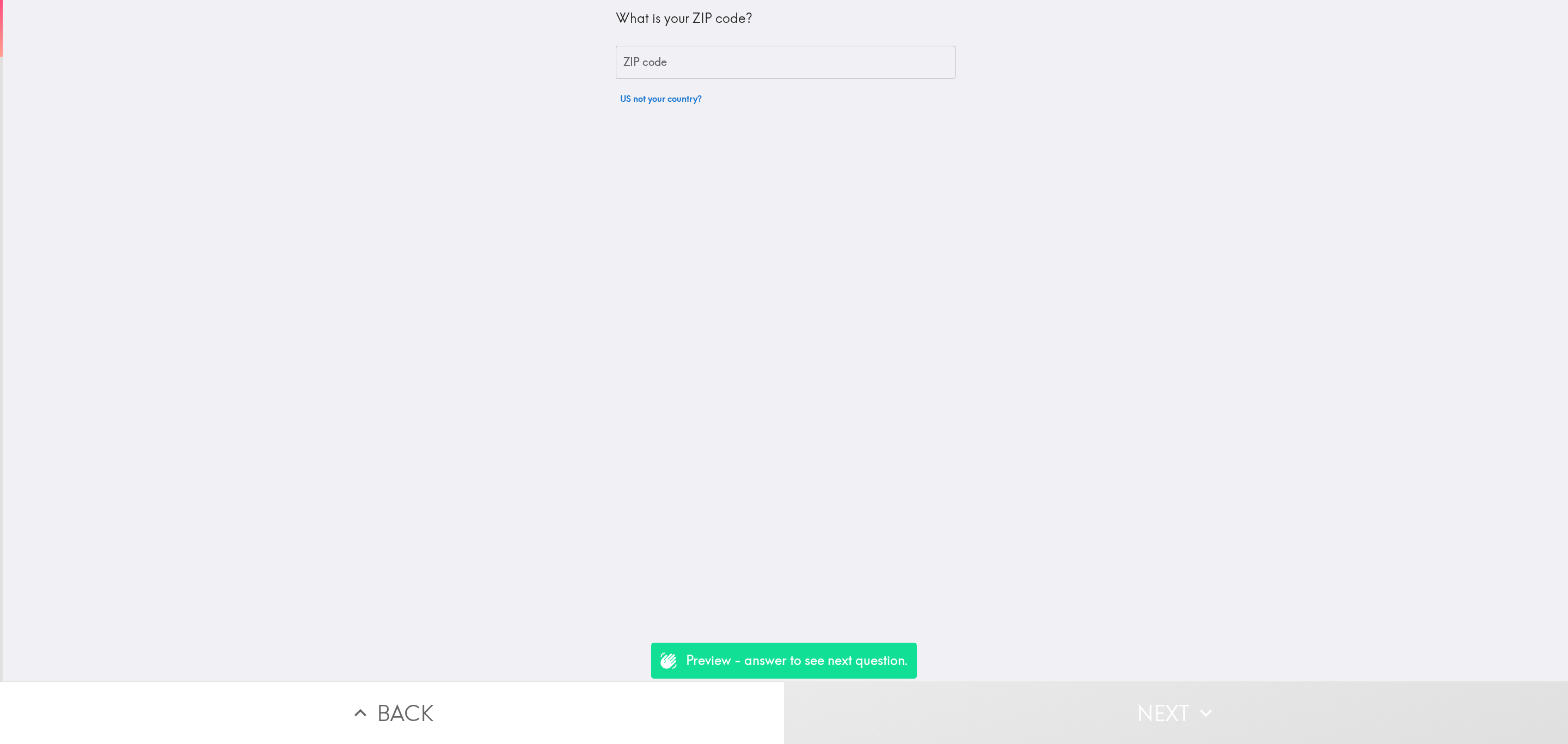
click at [686, 70] on input "ZIP code" at bounding box center [786, 63] width 340 height 34
paste input "32792"
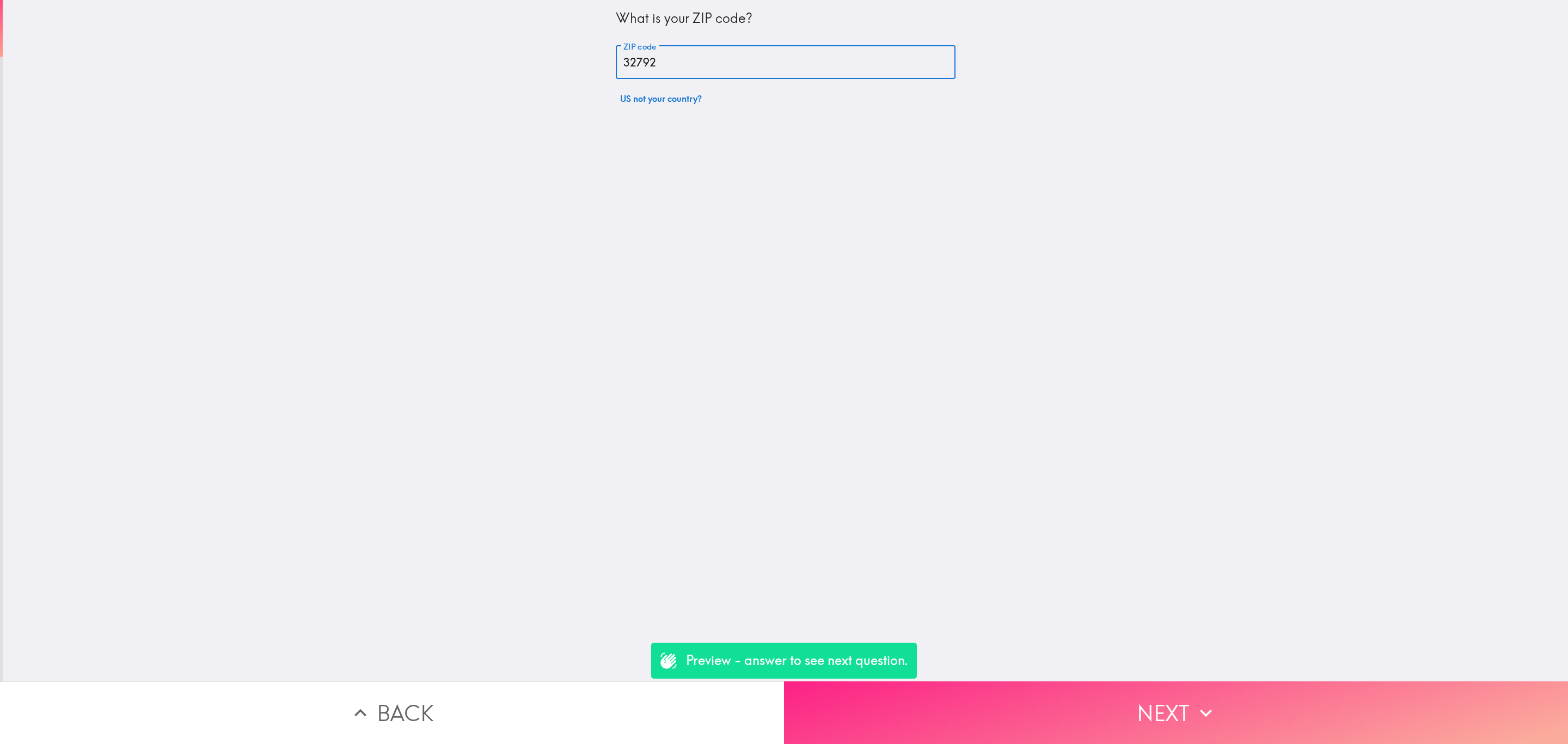
type input "32792"
click at [1122, 699] on button "Next" at bounding box center [1176, 712] width 784 height 63
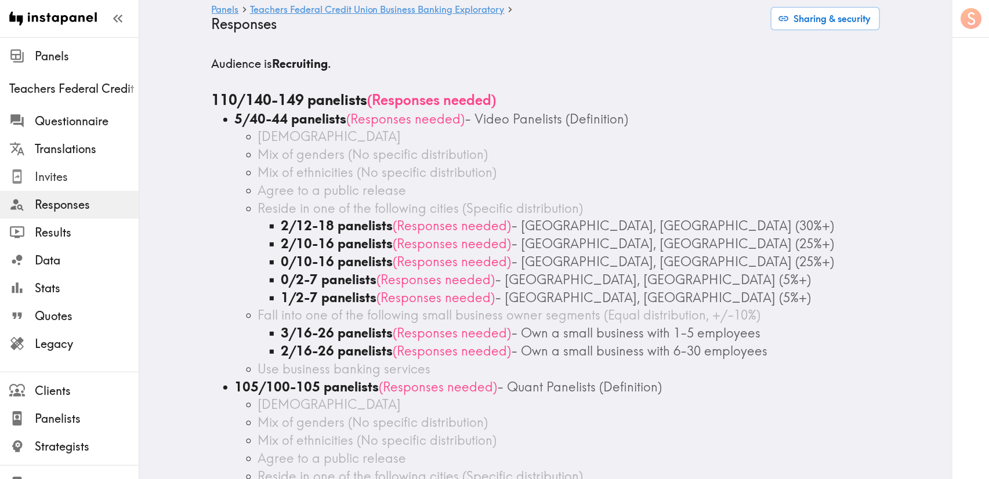
click at [55, 180] on span "Invites" at bounding box center [87, 177] width 104 height 16
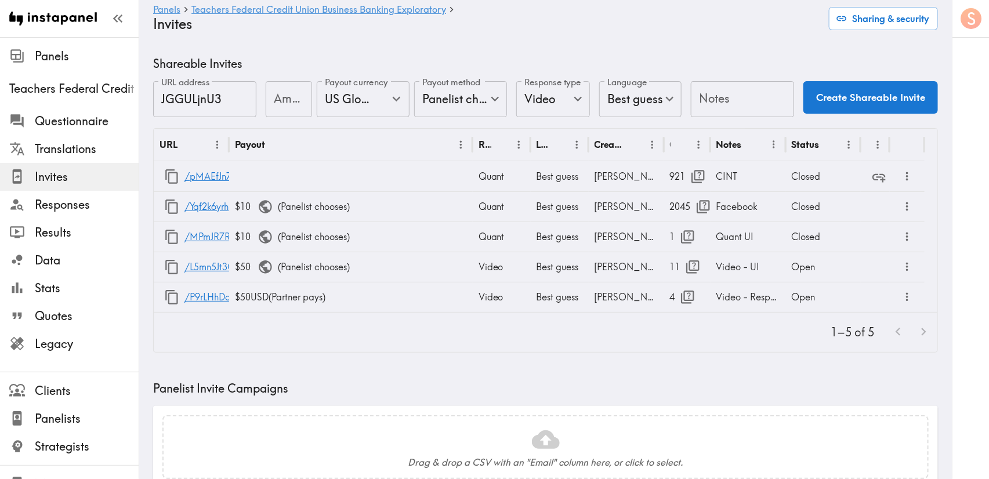
click at [275, 103] on div "Amount Amount" at bounding box center [289, 100] width 46 height 38
type input "50"
click at [689, 32] on div "Panels Teachers Federal Credit Union Business Banking Exploratory Invites Shari…" at bounding box center [545, 18] width 784 height 37
click at [729, 105] on input "Notes" at bounding box center [742, 99] width 103 height 36
type input "Facebook"
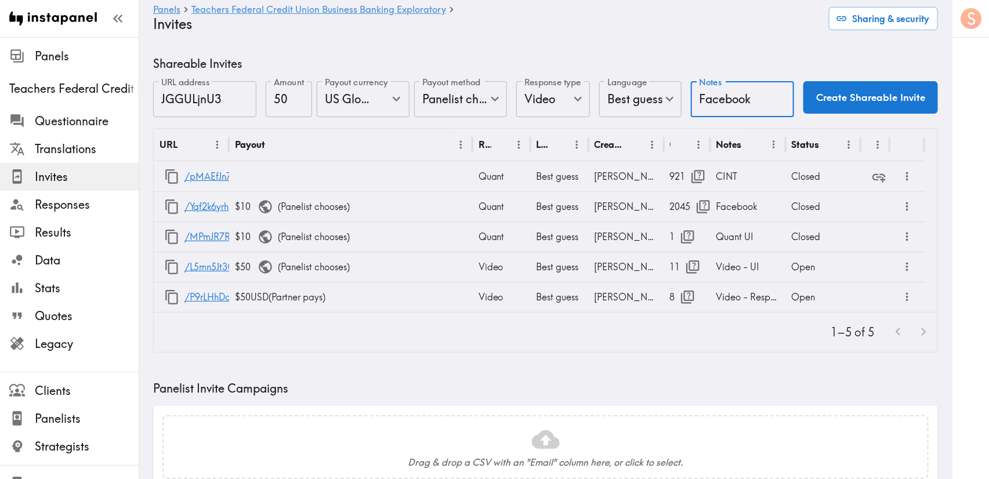
click at [826, 97] on button "Create Shareable Invite" at bounding box center [870, 97] width 135 height 32
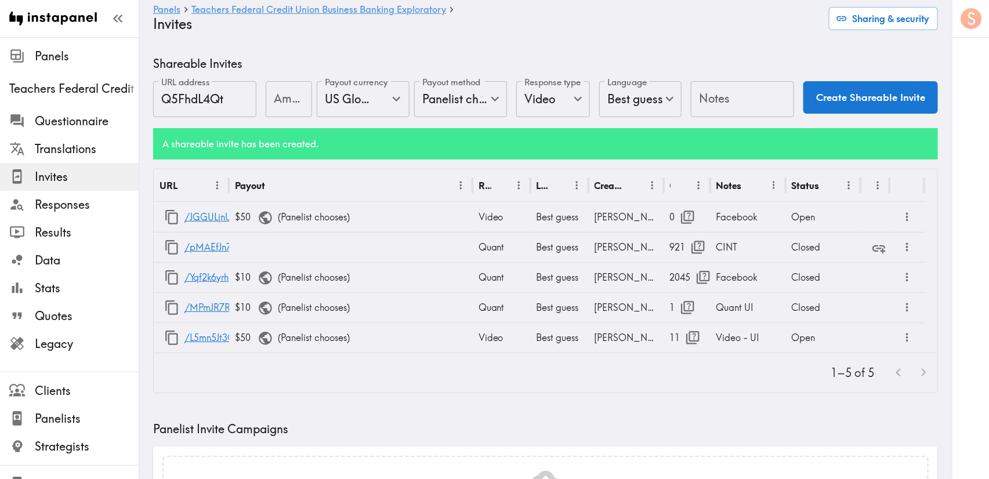
type input "US Global Equivalent - converted and cost-of-living adjusted"
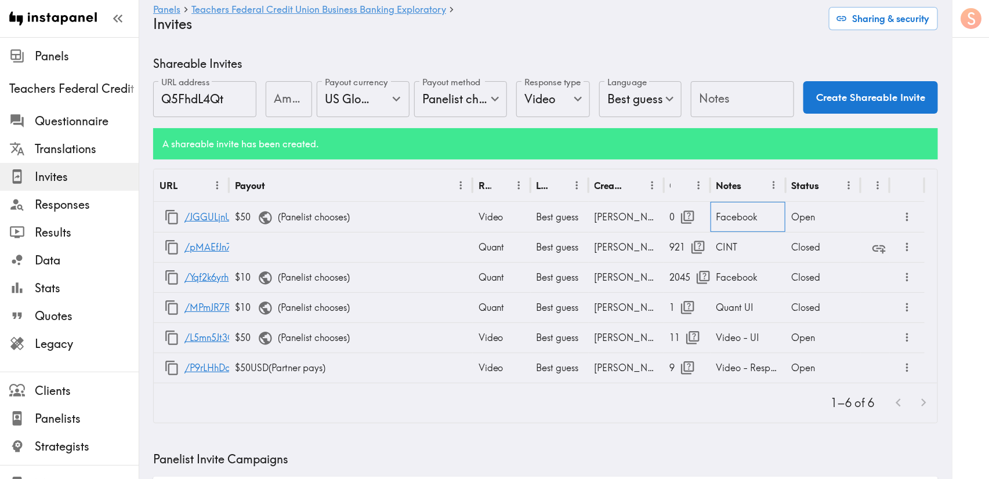
click at [726, 221] on div "Facebook" at bounding box center [747, 217] width 75 height 30
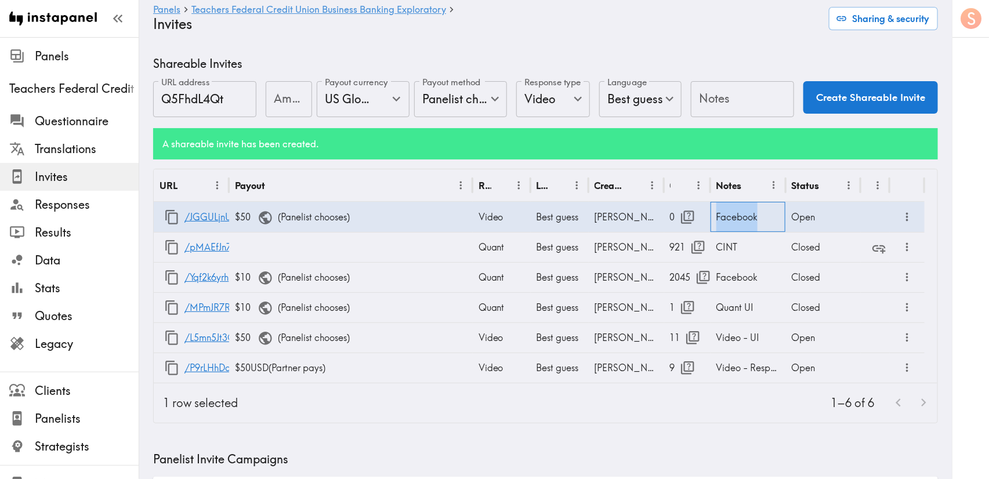
click at [726, 221] on div "Facebook" at bounding box center [747, 217] width 75 height 30
click at [717, 216] on input "Facebook" at bounding box center [747, 220] width 75 height 36
type input "Video -Facebook"
click at [172, 209] on button "button" at bounding box center [171, 217] width 25 height 25
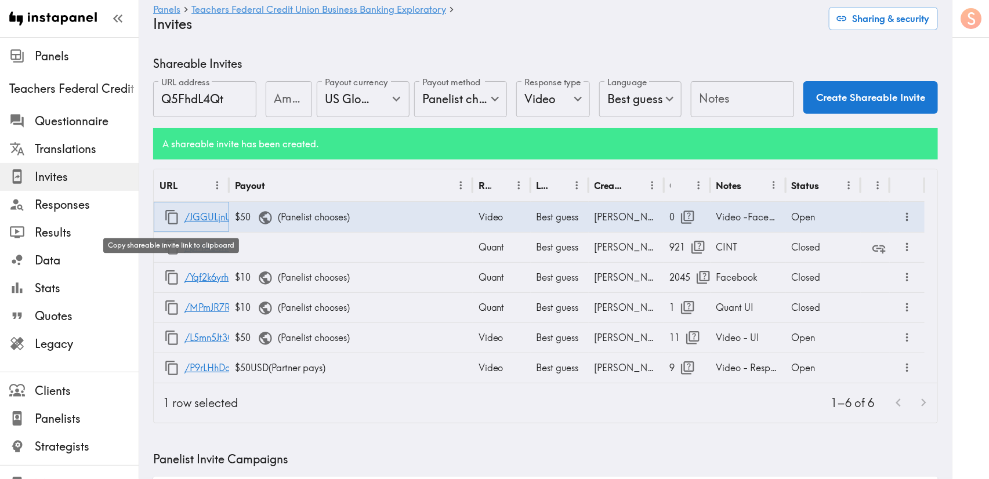
click at [173, 218] on icon "button" at bounding box center [172, 217] width 16 height 16
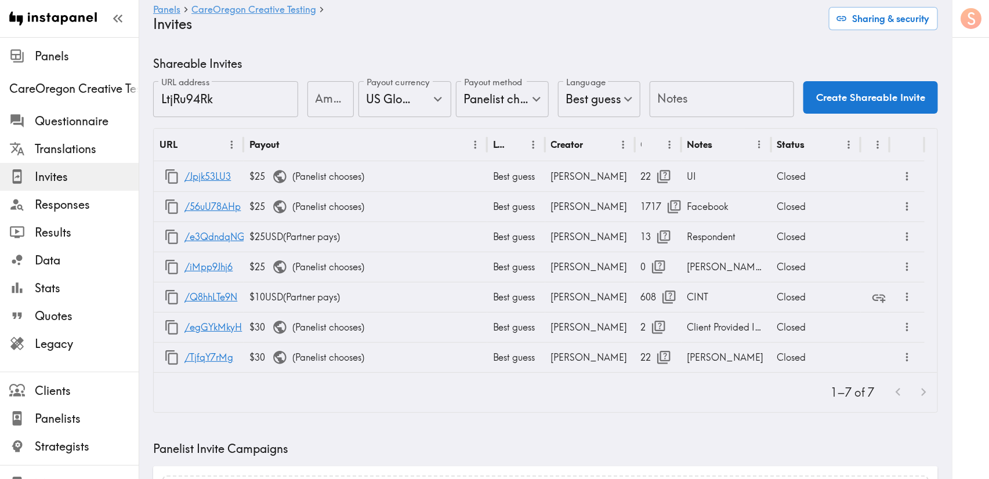
click at [315, 101] on input "Amount" at bounding box center [330, 99] width 46 height 36
type input "30"
click at [660, 93] on div "Notes Notes" at bounding box center [721, 100] width 145 height 38
type input "F"
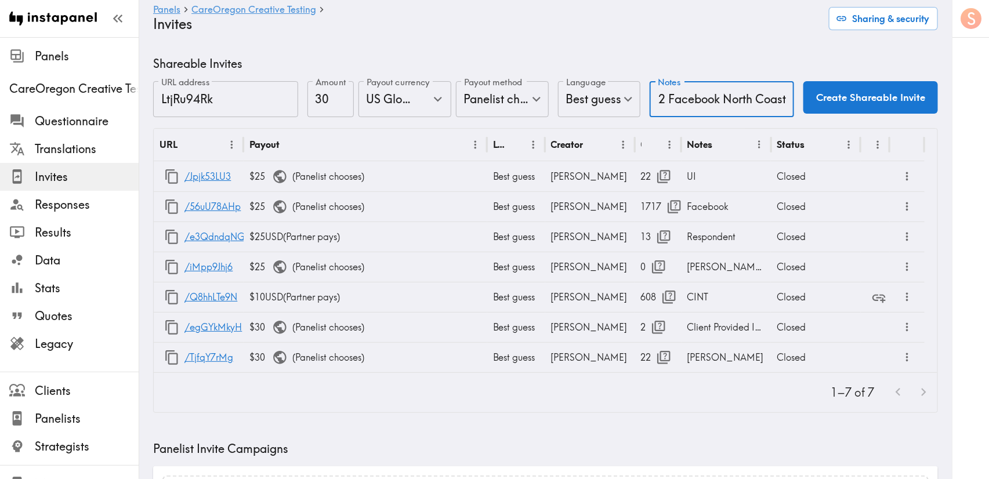
scroll to position [0, 30]
type input "Rnd 2 Facebook North Coast"
click at [820, 101] on button "Create Shareable Invite" at bounding box center [870, 97] width 135 height 32
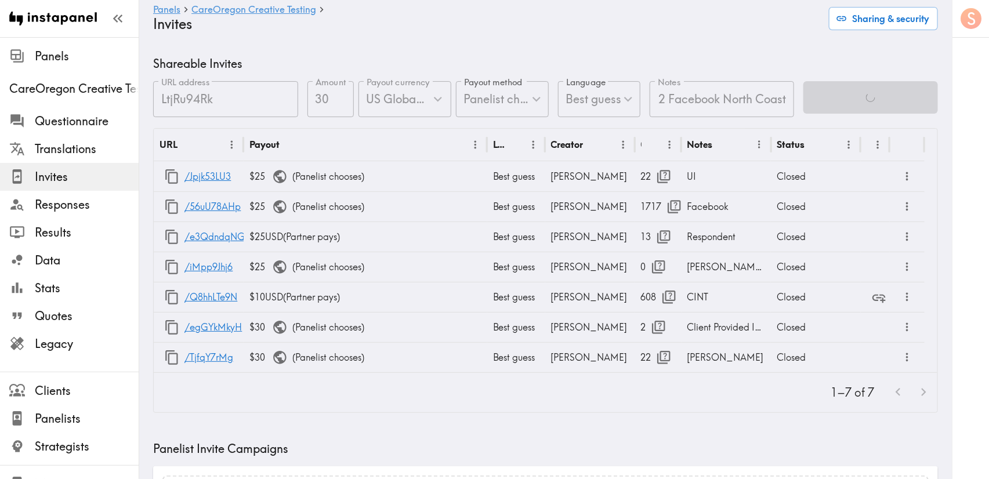
scroll to position [0, 0]
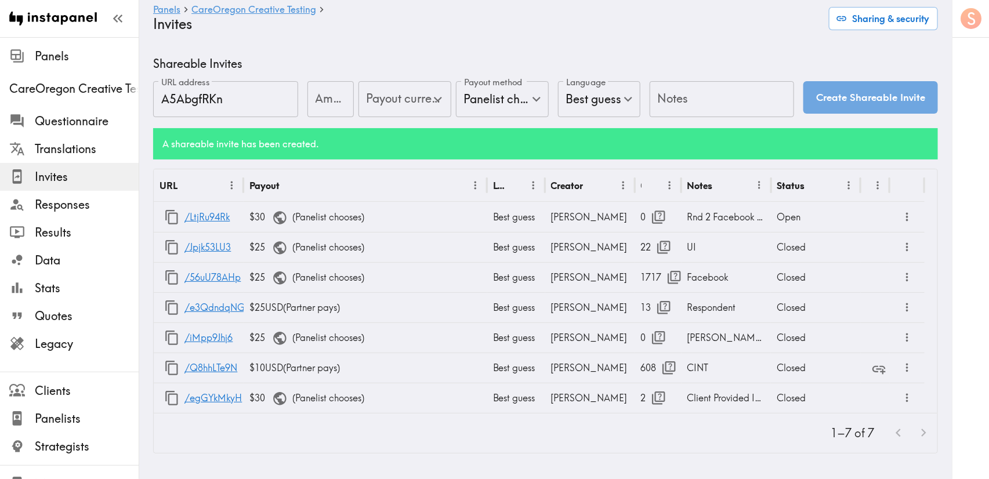
type input "US Global Equivalent - converted and cost-of-living adjusted"
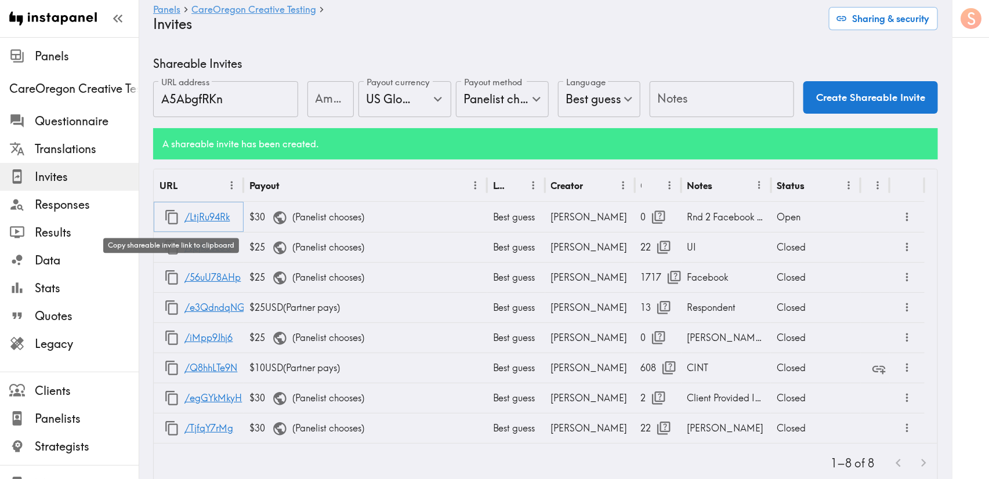
click at [165, 215] on icon "button" at bounding box center [172, 217] width 16 height 16
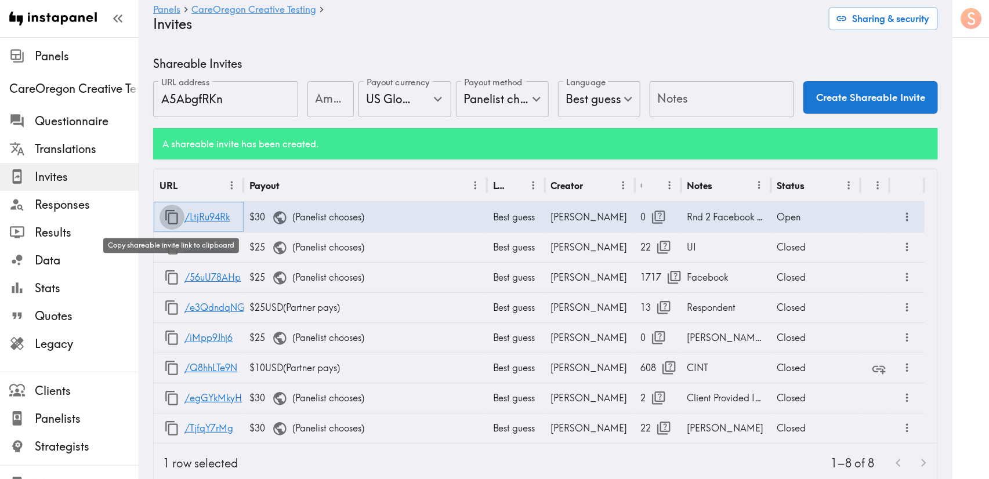
click at [169, 214] on icon "button" at bounding box center [171, 217] width 13 height 14
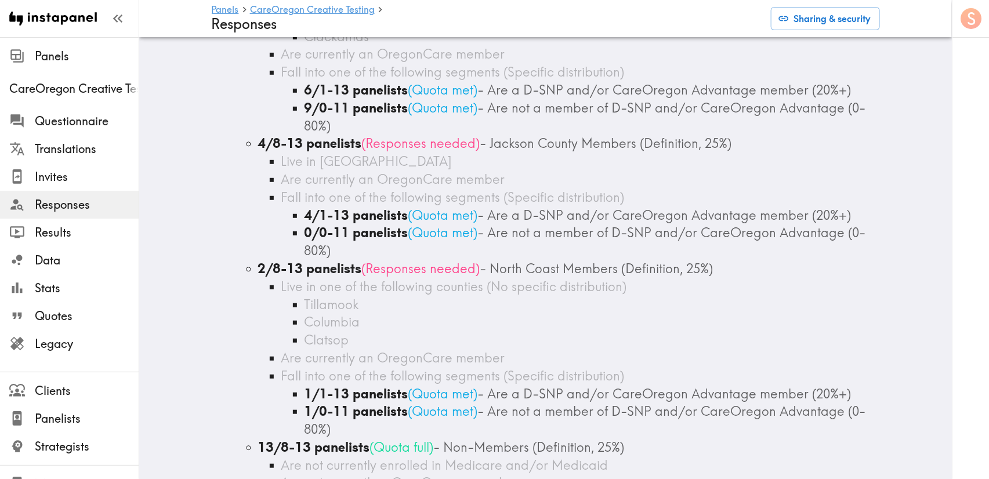
scroll to position [348, 0]
